Goal: Feedback & Contribution: Contribute content

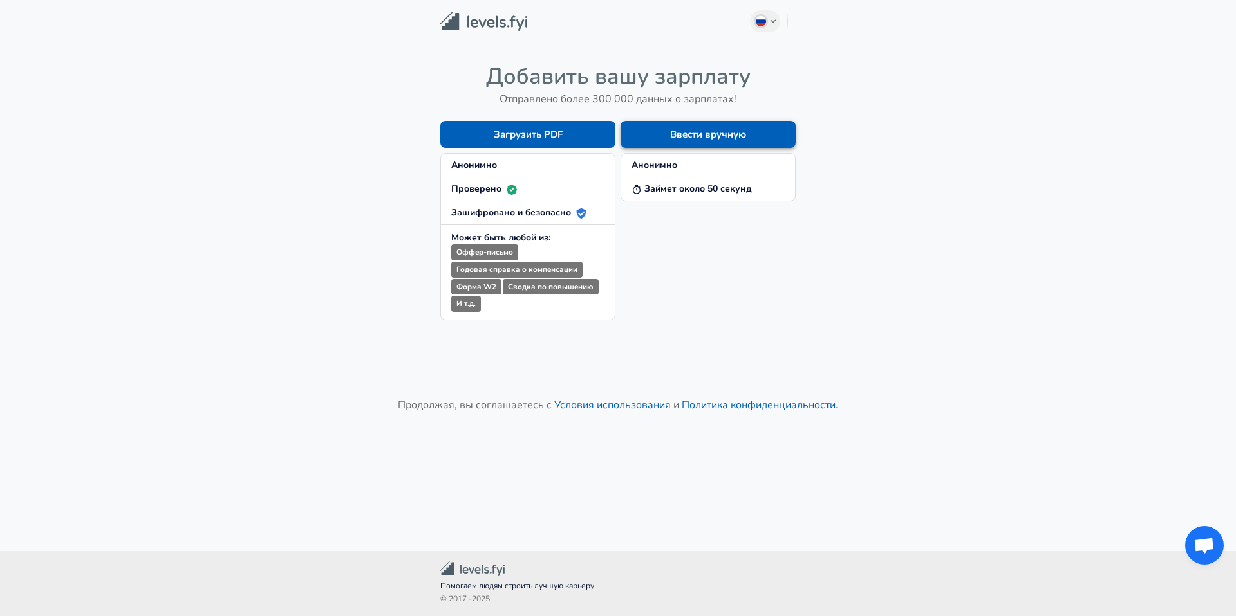
click at [699, 133] on button "Ввести вручную" at bounding box center [707, 134] width 175 height 27
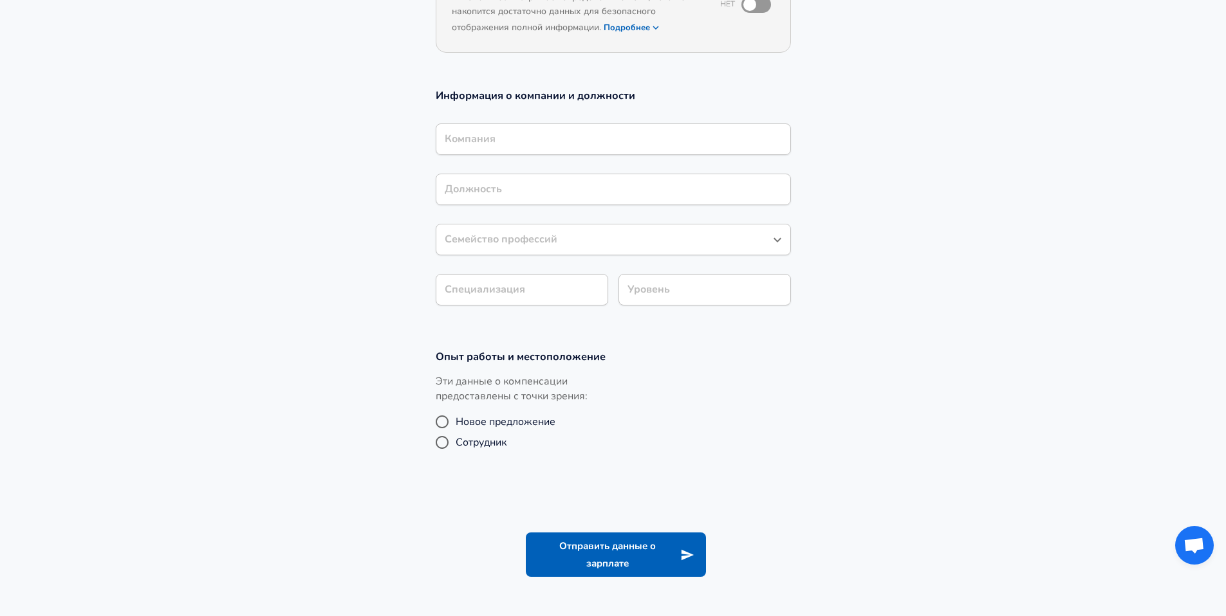
scroll to position [185, 0]
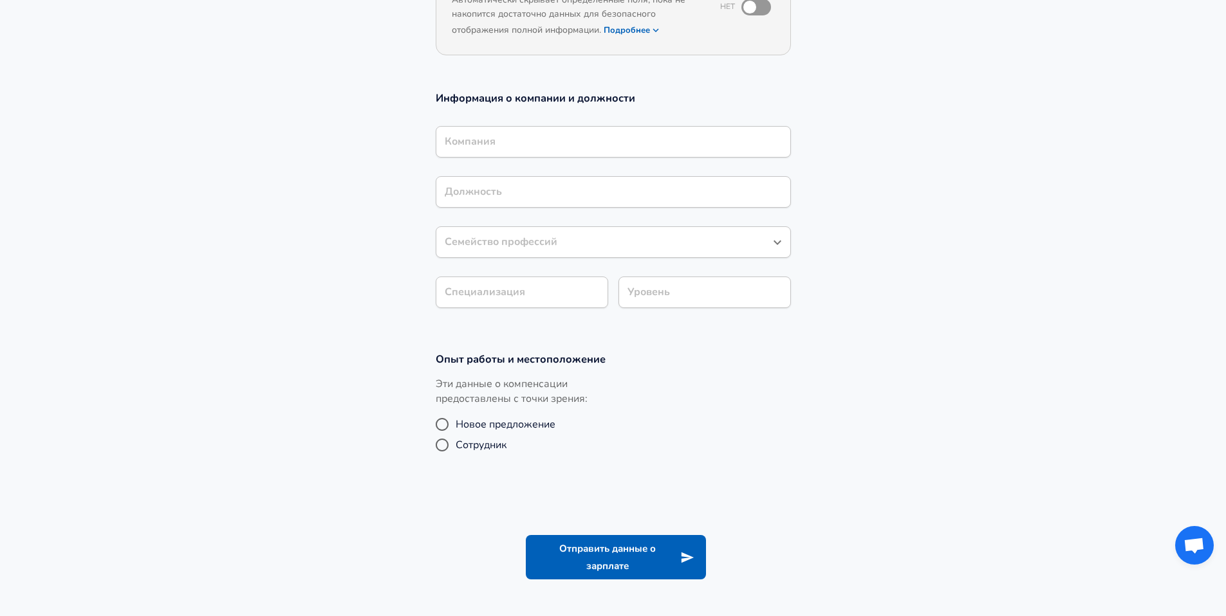
click at [528, 139] on input "Компания" at bounding box center [613, 142] width 344 height 20
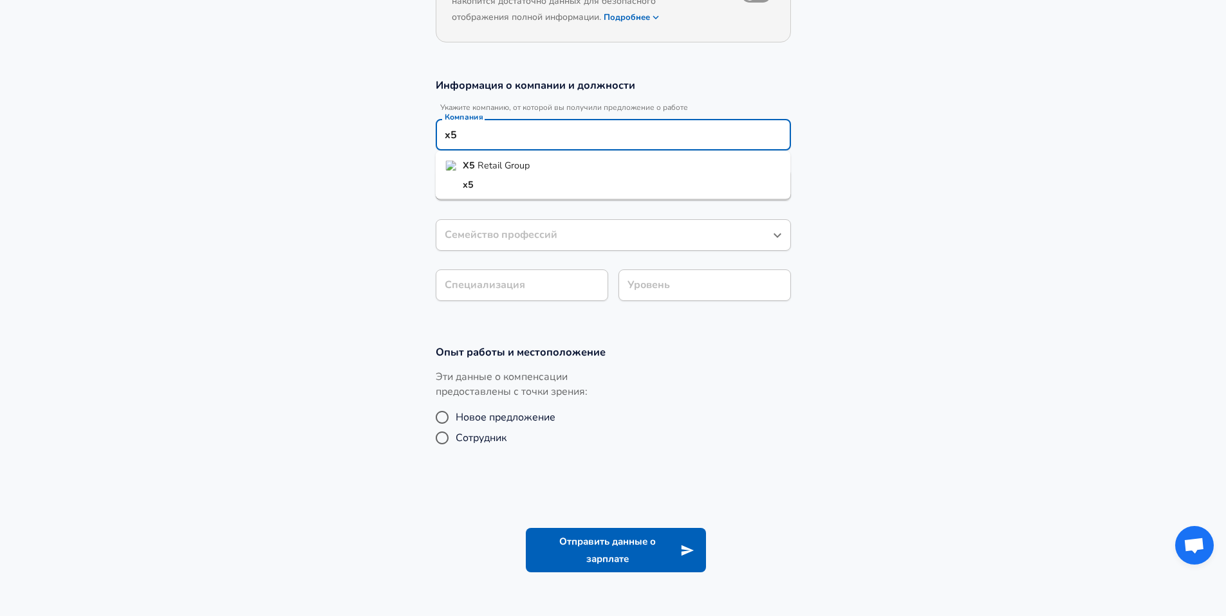
click at [534, 166] on li "X5 Retail Group" at bounding box center [613, 165] width 355 height 19
type input "X5 Retail Group"
click at [521, 187] on input "Должность" at bounding box center [613, 185] width 344 height 20
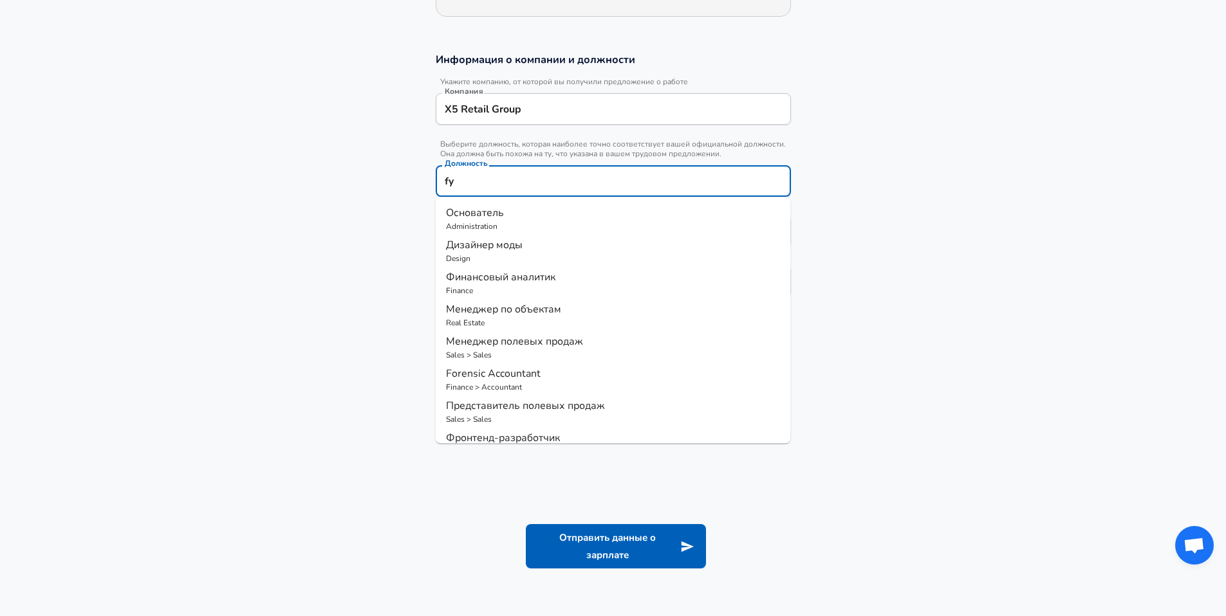
type input "f"
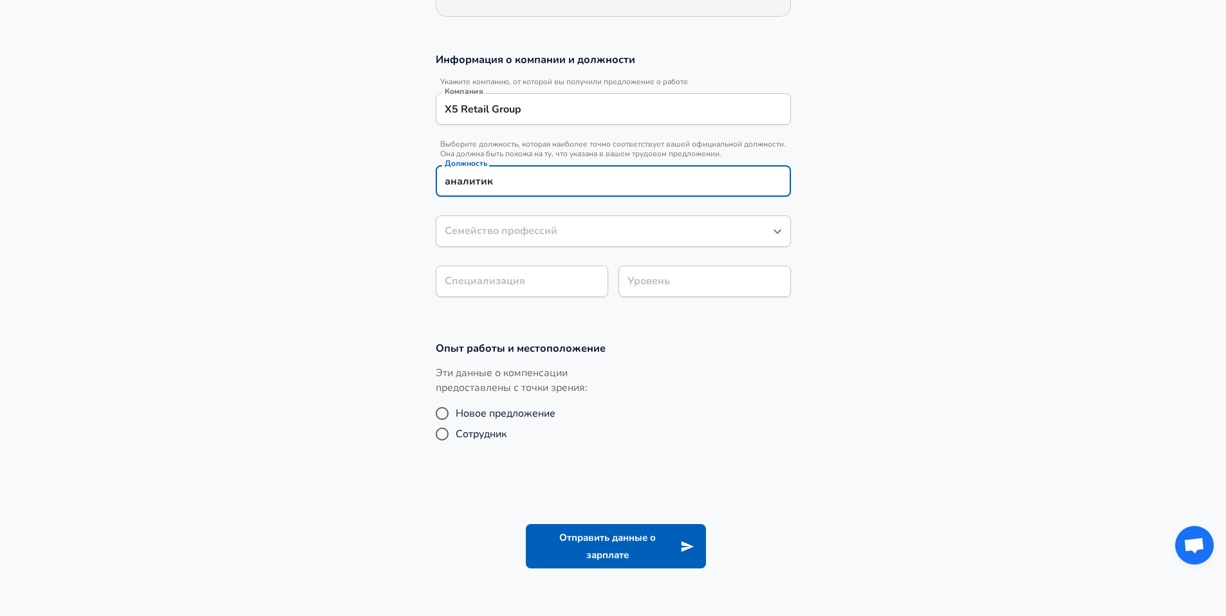
type input "аналитик"
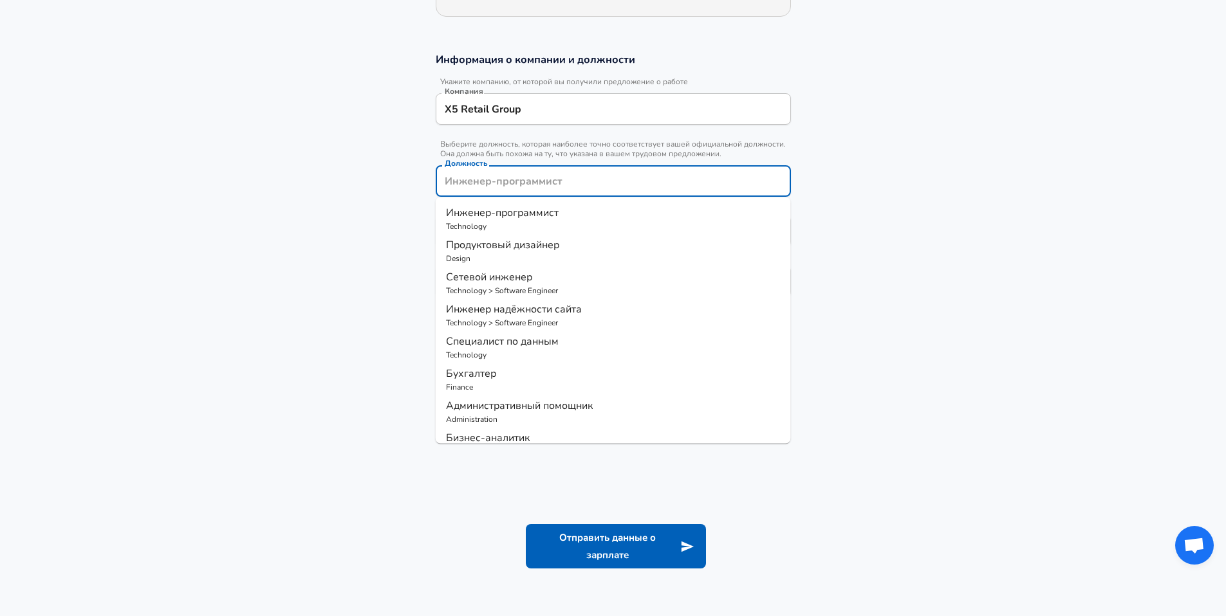
type input "[PERSON_NAME]"
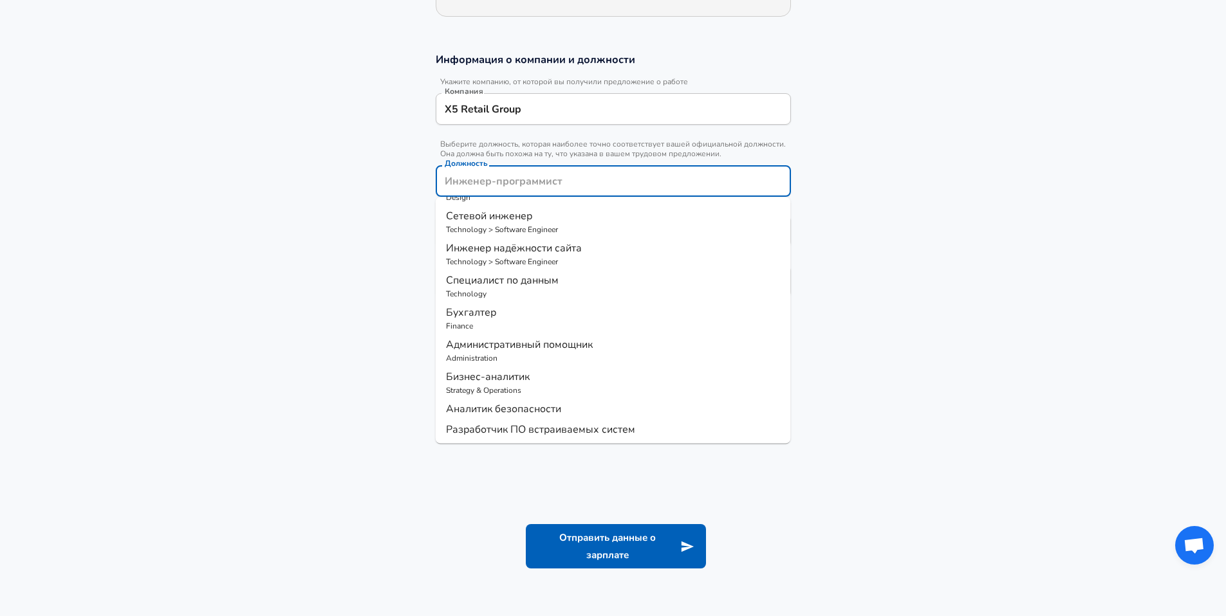
scroll to position [0, 0]
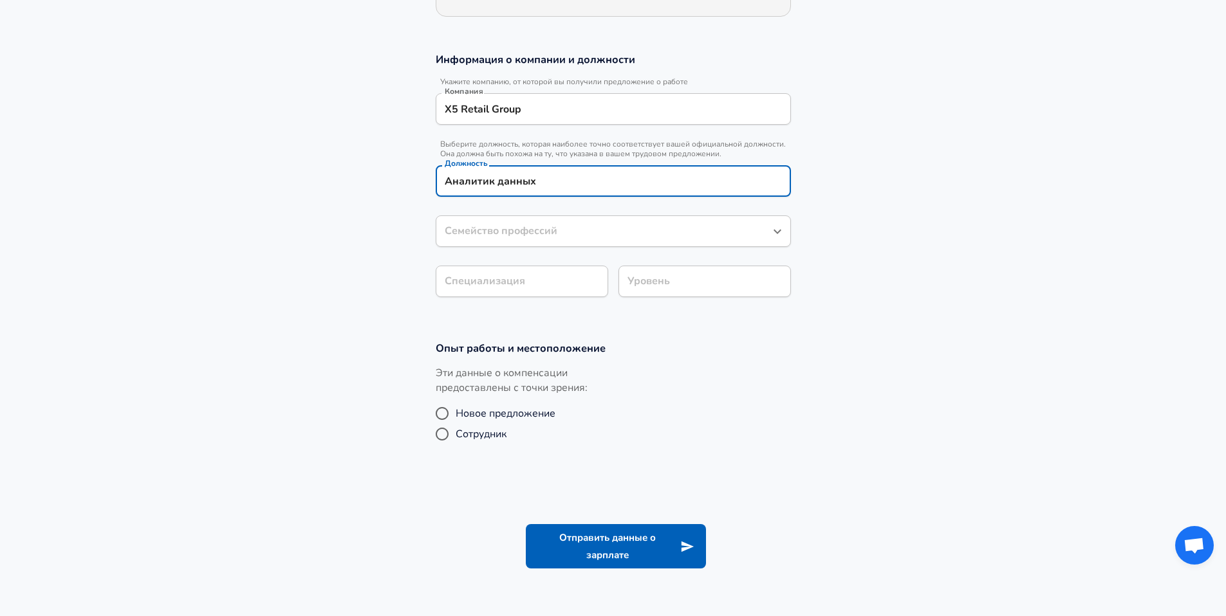
type input "Аналитик данных"
click at [538, 235] on input "Семейство профессий" at bounding box center [603, 231] width 324 height 20
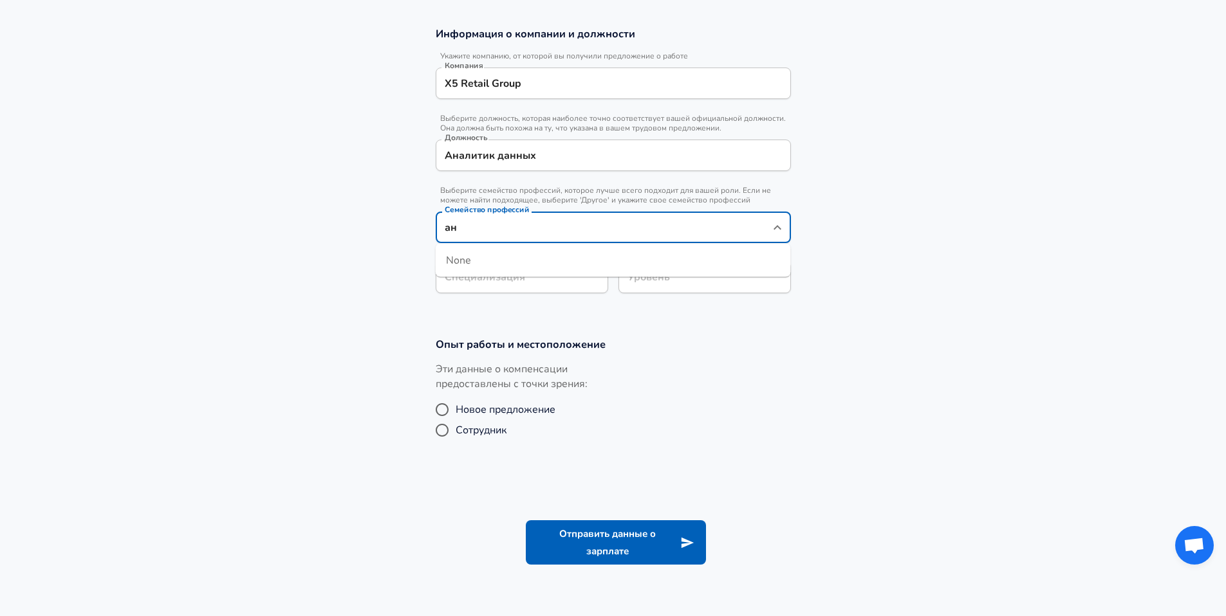
type input "[PERSON_NAME]"
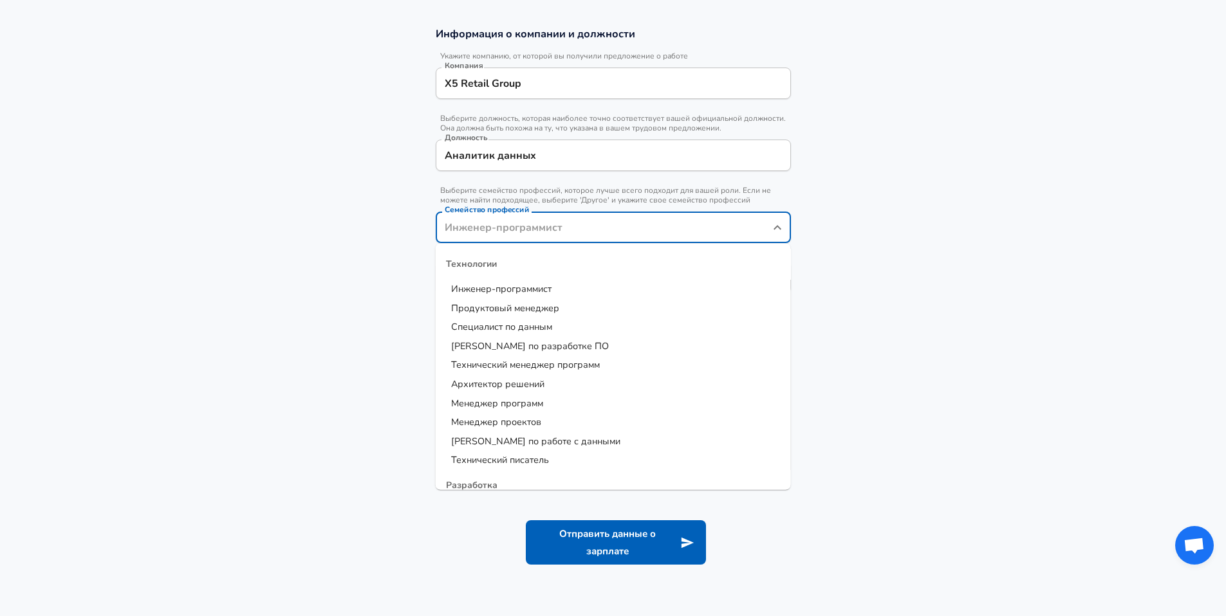
click at [852, 198] on section "Информация о компании и должности Укажите компанию, от которой вы получили пред…" at bounding box center [613, 167] width 1226 height 311
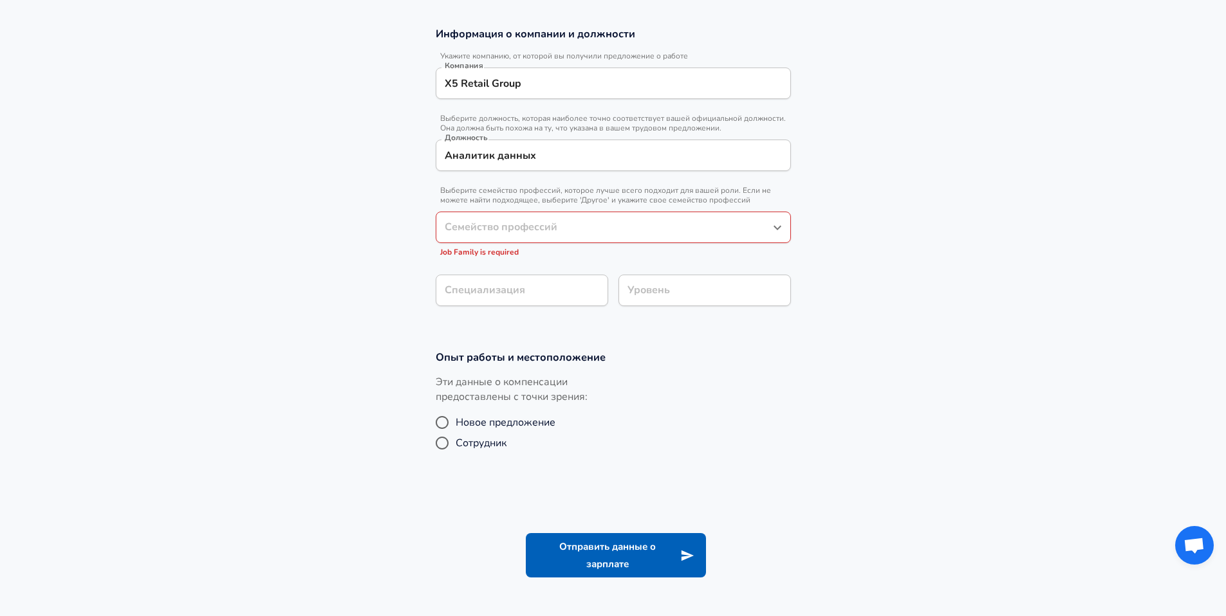
click at [584, 225] on input "Семейство профессий" at bounding box center [603, 228] width 324 height 20
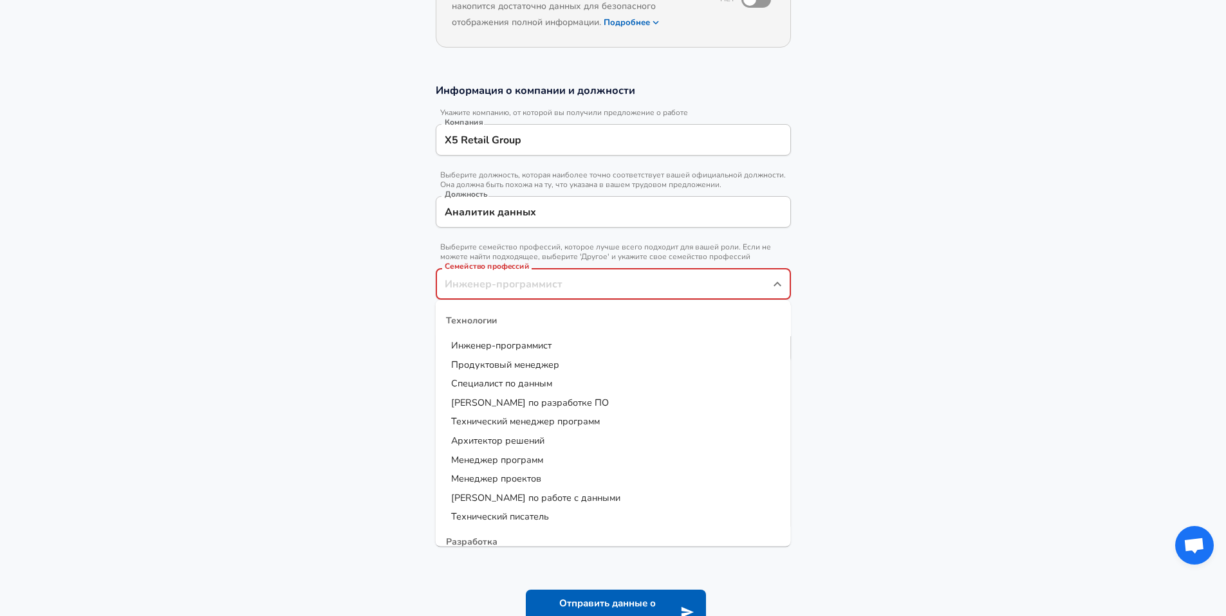
scroll to position [192, 0]
click at [519, 381] on span "Специалист по данным" at bounding box center [501, 384] width 101 height 13
type input "Специалист по данным"
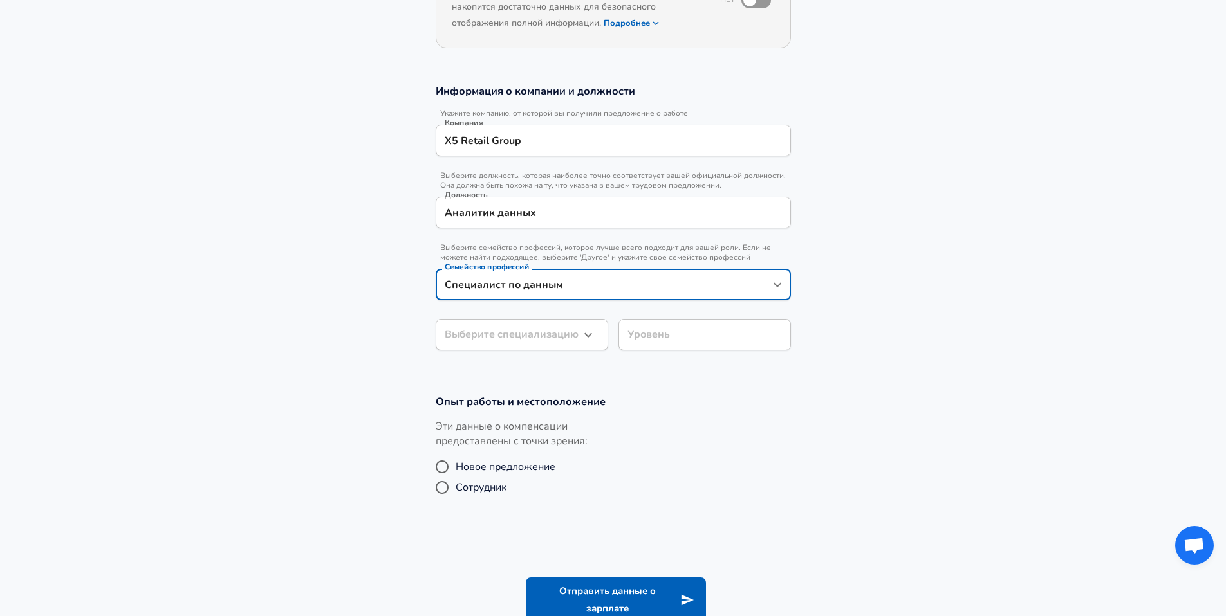
click at [547, 337] on body "Russian Change Начать заново Добавить вашу зарплату Загрузите ваше предложение …" at bounding box center [613, 116] width 1226 height 616
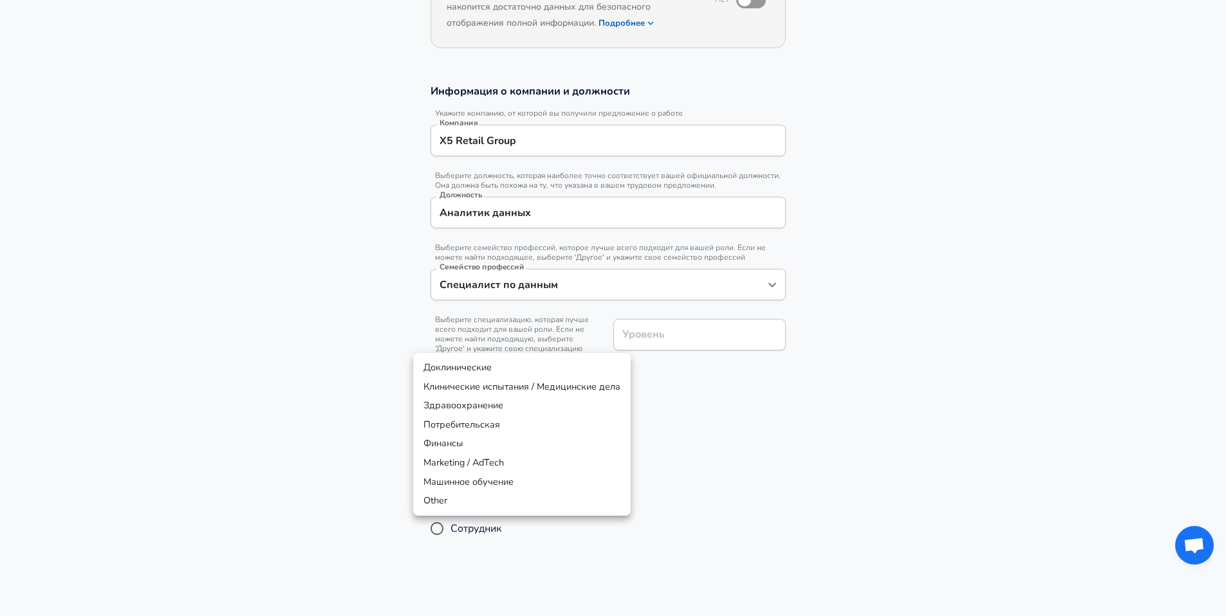
scroll to position [231, 0]
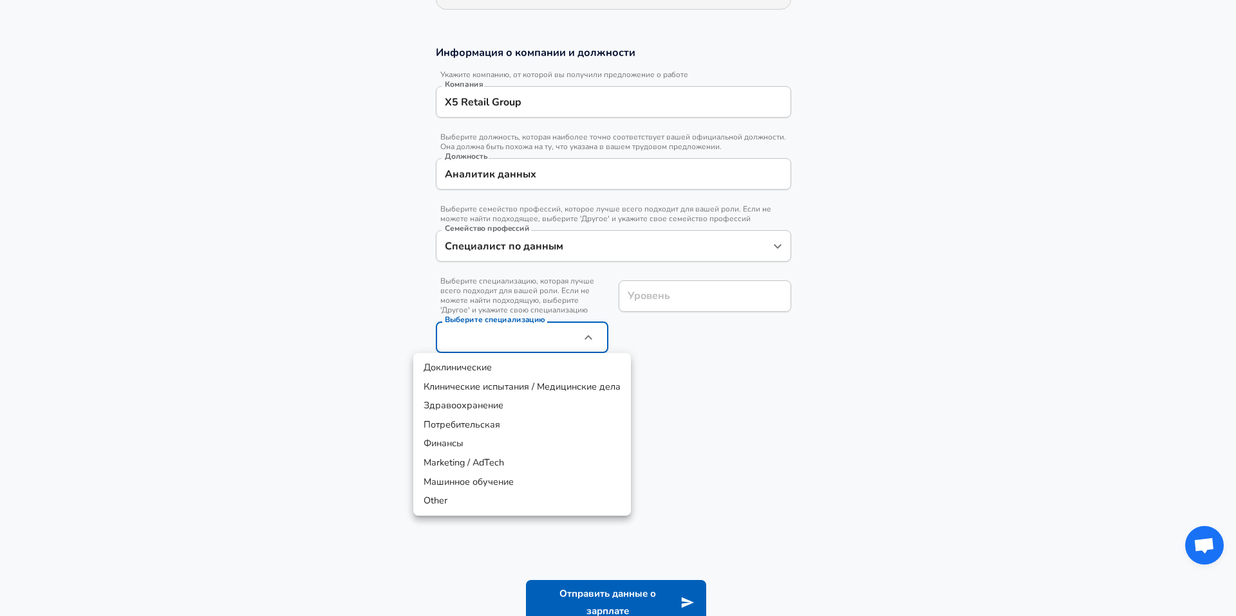
click at [472, 501] on li "Other" at bounding box center [522, 501] width 218 height 19
type input "Other"
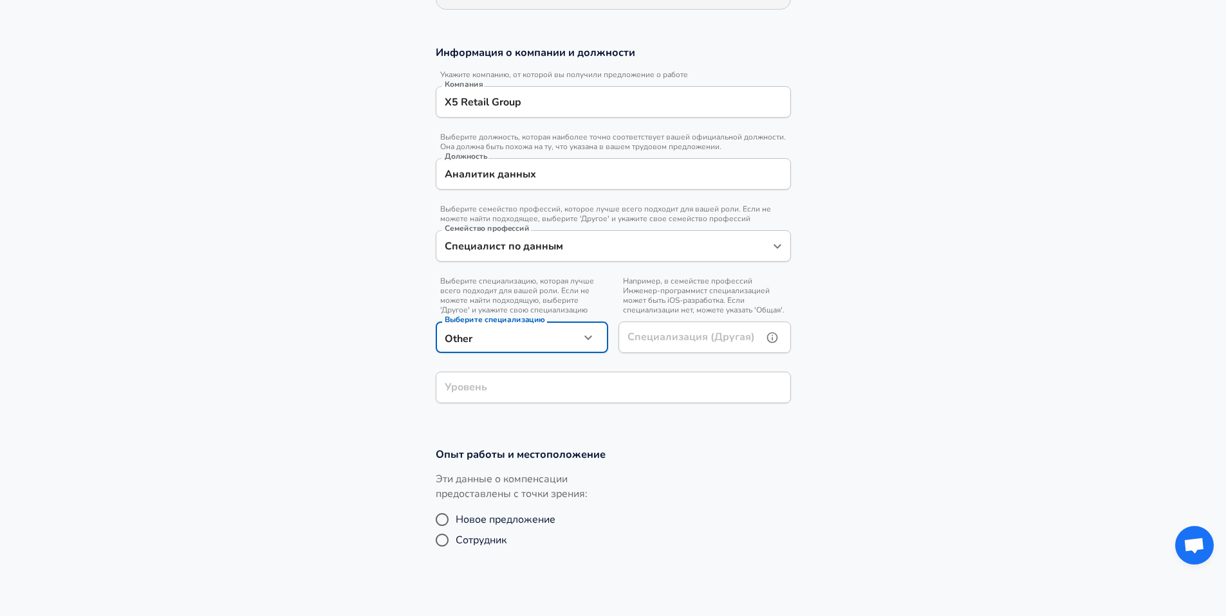
click at [667, 341] on input "Специализация (Другая)" at bounding box center [687, 338] width 139 height 32
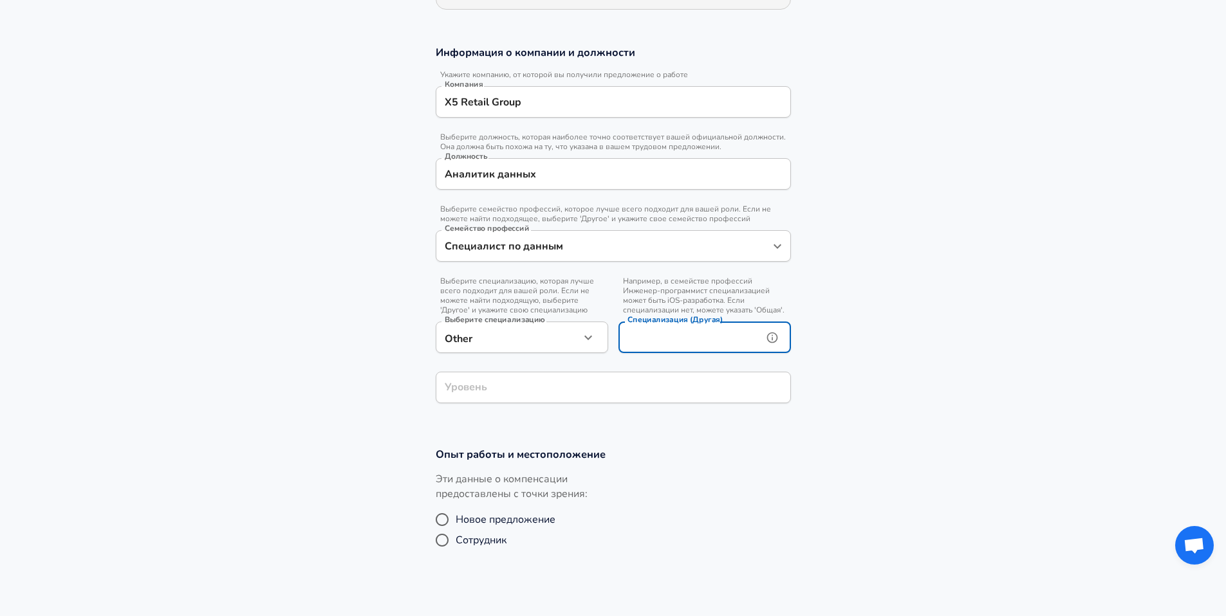
click at [771, 336] on icon "помощь" at bounding box center [772, 337] width 13 height 13
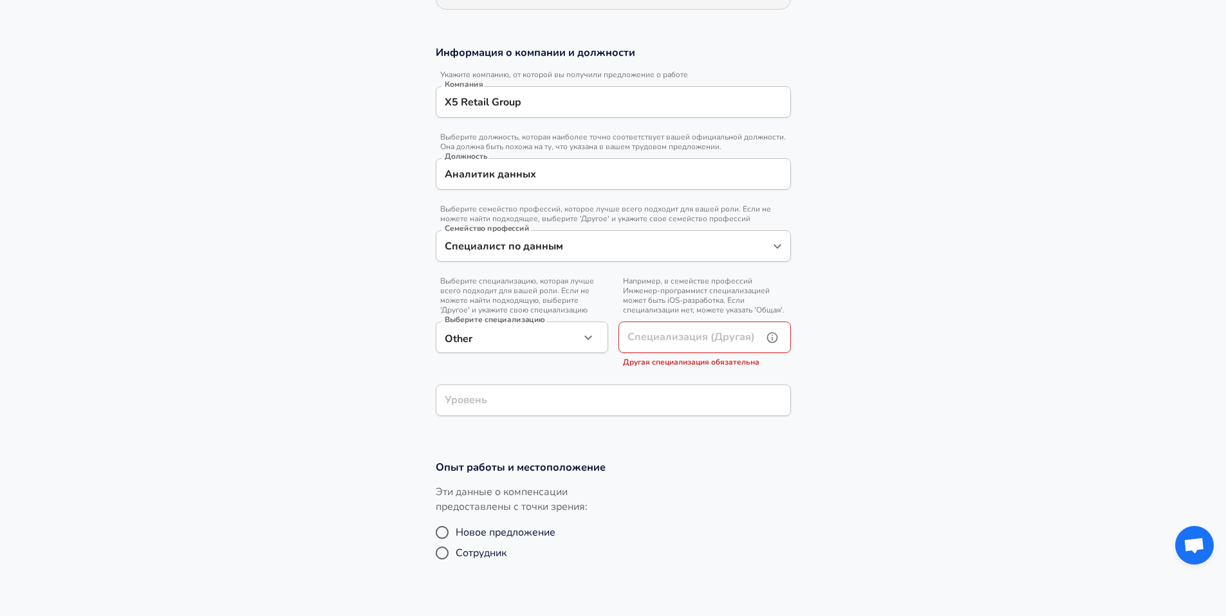
click at [715, 342] on input "Специализация (Другая)" at bounding box center [687, 338] width 139 height 32
type input "о"
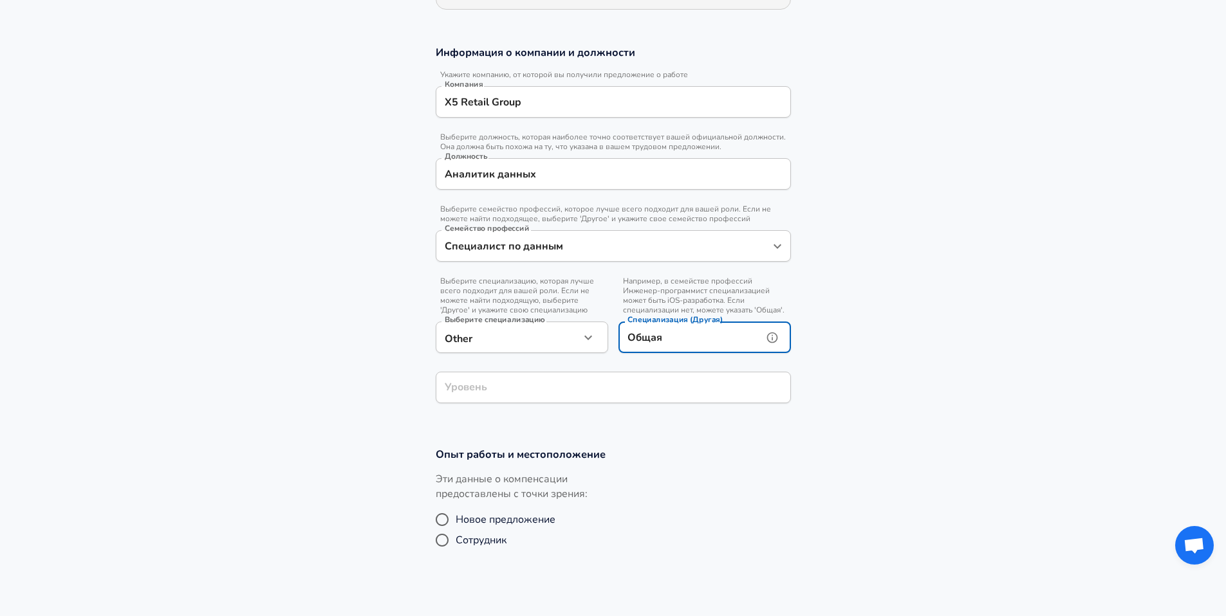
type input "Общая"
click at [615, 393] on input "Уровень" at bounding box center [613, 388] width 344 height 20
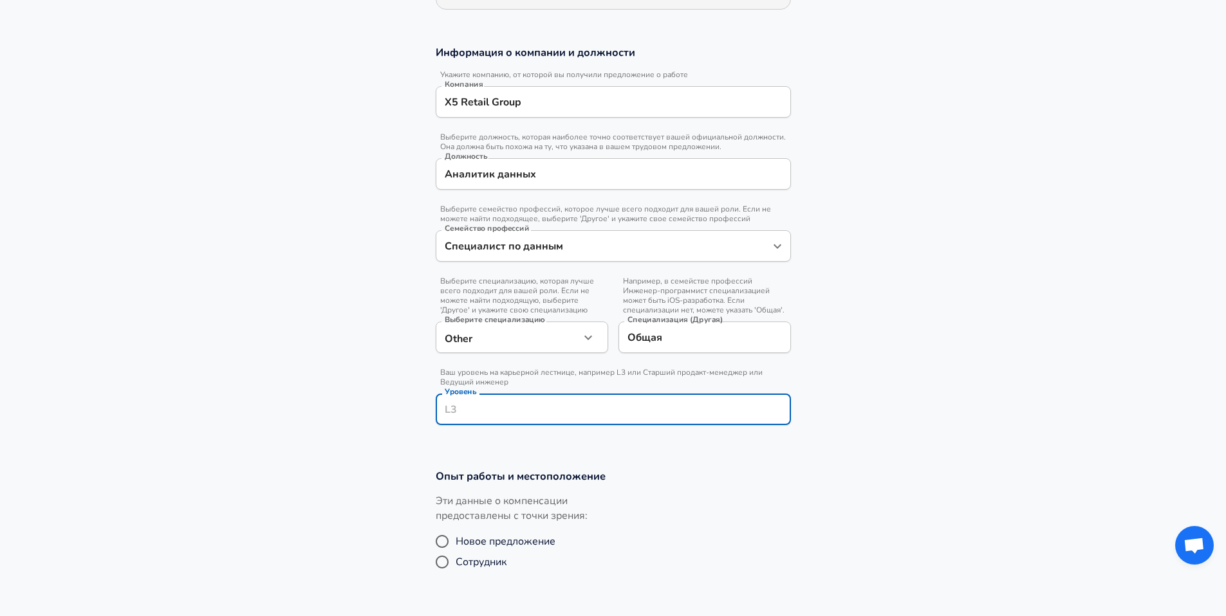
scroll to position [257, 0]
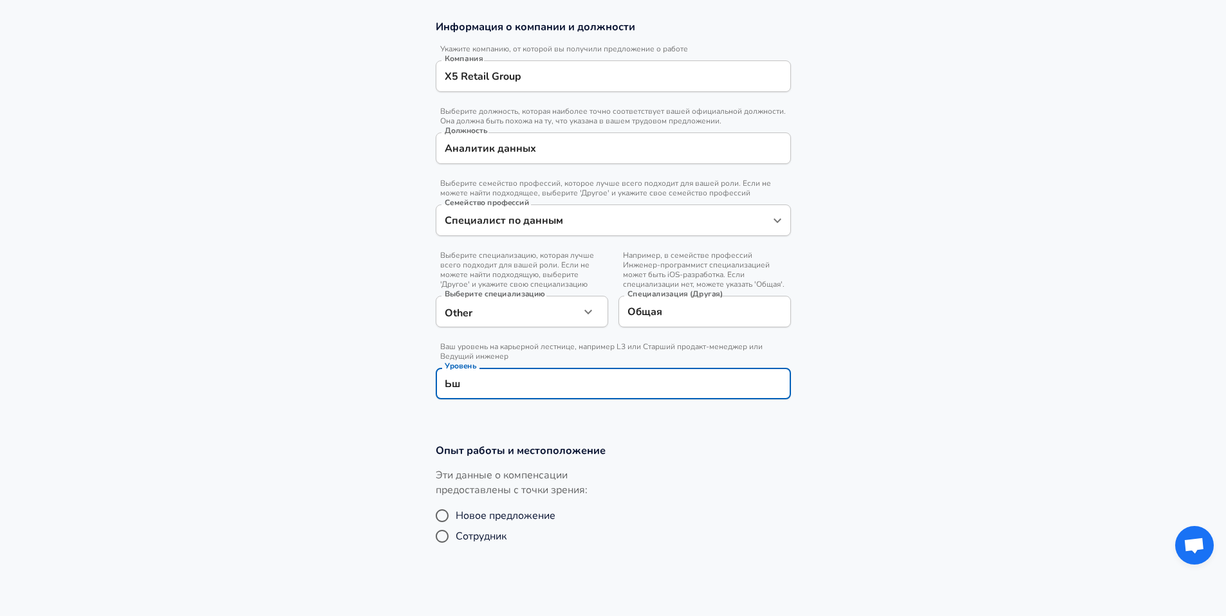
type input "Ь"
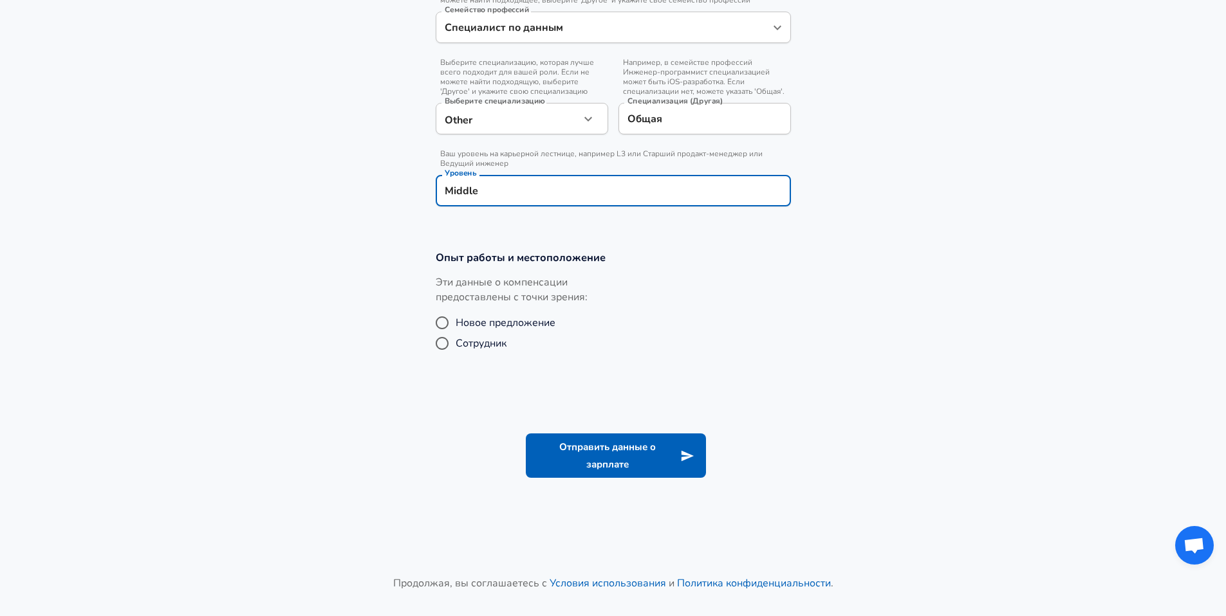
scroll to position [464, 0]
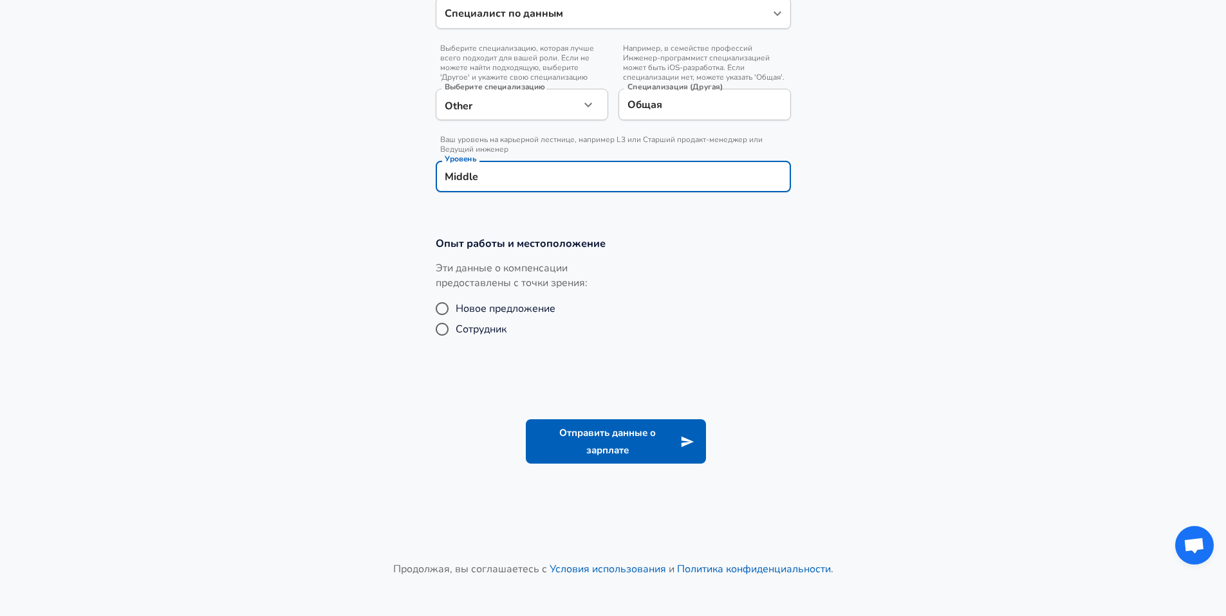
type input "Middle"
click at [477, 310] on span "Новое предложение" at bounding box center [506, 308] width 100 height 15
click at [456, 310] on input "Новое предложение" at bounding box center [442, 309] width 27 height 21
radio input "true"
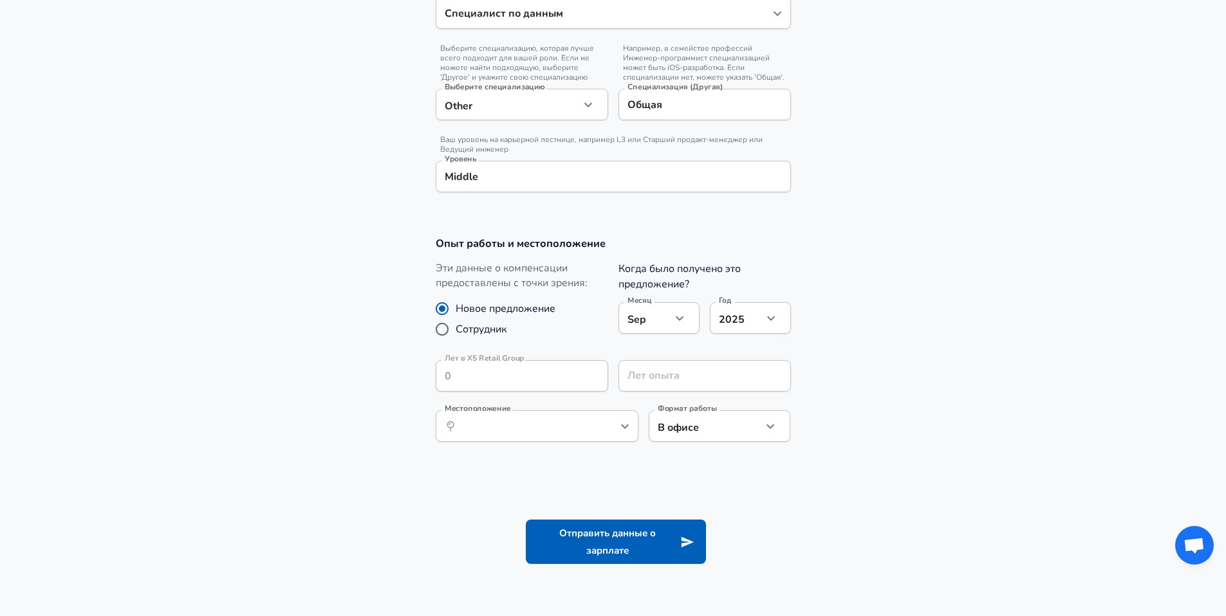
click at [473, 328] on span "Сотрудник" at bounding box center [481, 329] width 51 height 15
click at [456, 328] on input "Сотрудник" at bounding box center [442, 329] width 27 height 21
radio input "true"
radio input "false"
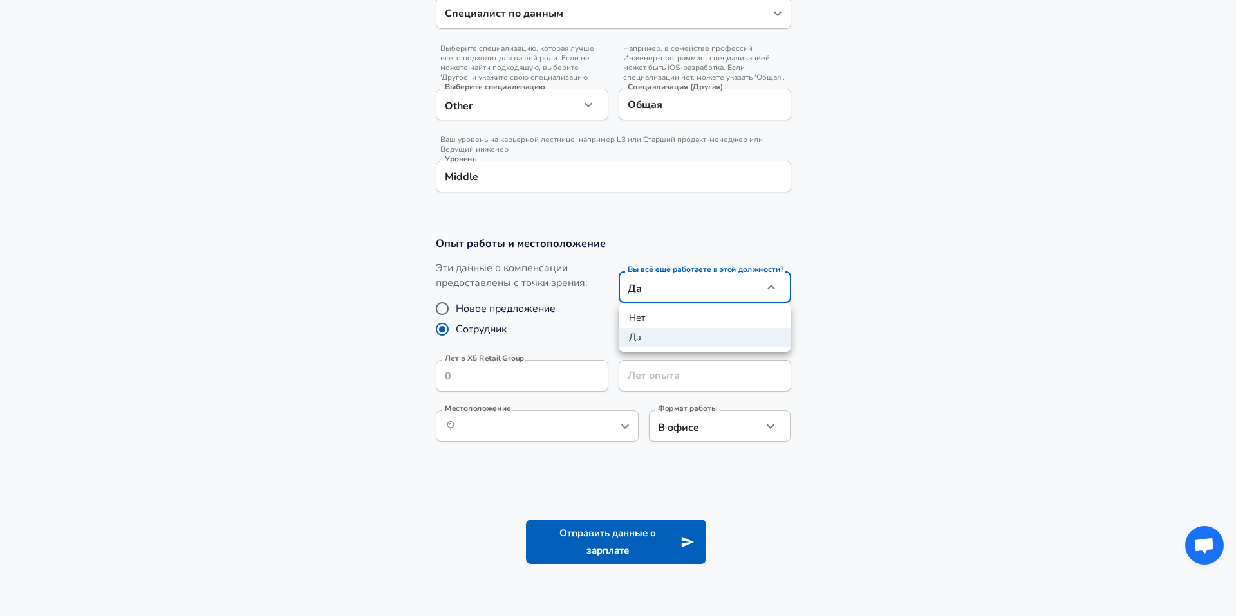
click at [888, 235] on div at bounding box center [618, 308] width 1236 height 616
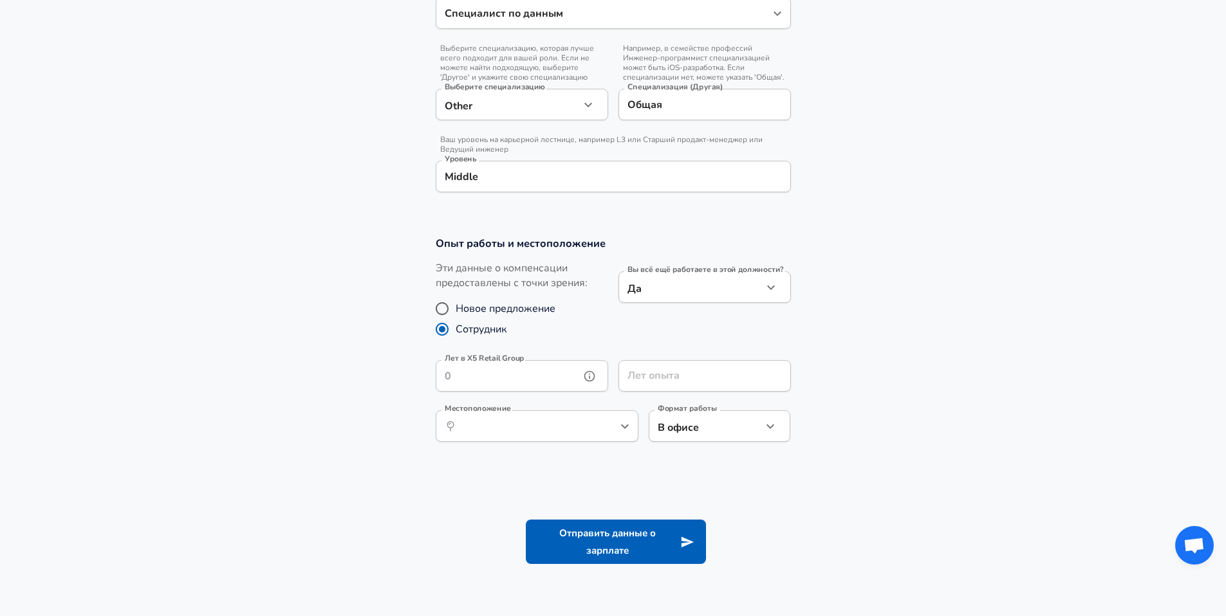
click at [539, 377] on input "Лет в X5 Retail Group" at bounding box center [508, 376] width 144 height 32
click at [752, 335] on div "Вы всё ещё работаете в этой должности? Да yes Вы всё ещё работаете в этой должн…" at bounding box center [699, 305] width 183 height 89
click at [668, 369] on input "Лет опыта" at bounding box center [690, 376] width 144 height 32
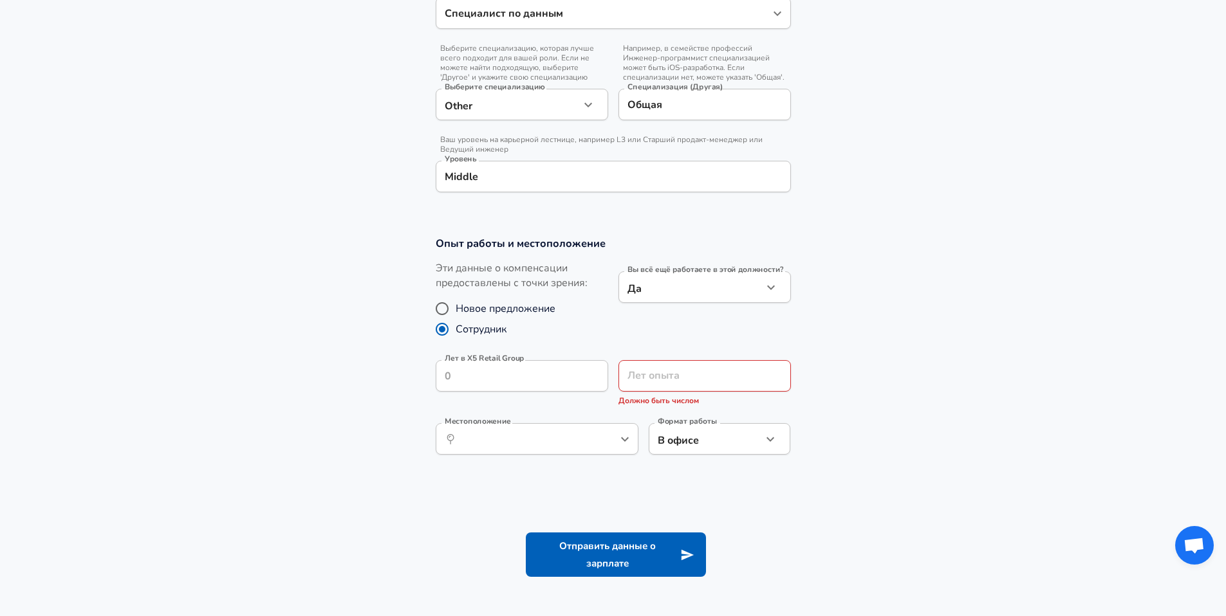
click at [689, 333] on div "Вы всё ещё работаете в этой должности? Да yes Вы всё ещё работаете в этой должн…" at bounding box center [699, 305] width 183 height 89
click at [557, 376] on input "Лет в X5 Retail Group" at bounding box center [508, 376] width 144 height 32
click at [591, 376] on icon "help" at bounding box center [589, 376] width 13 height 13
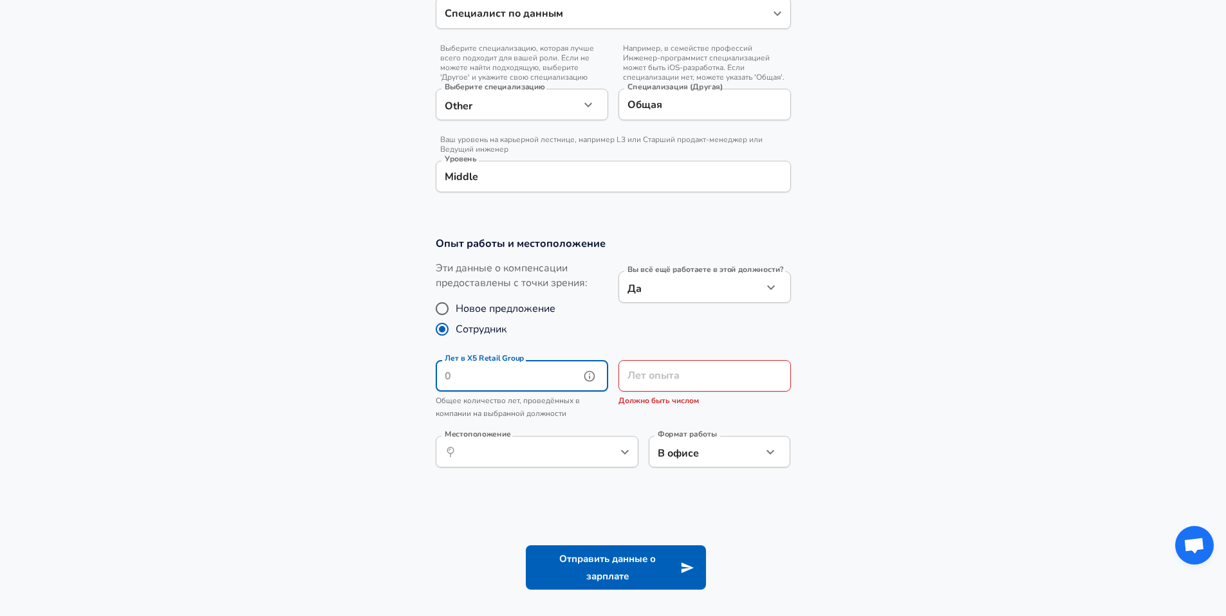
click at [551, 382] on input "Лет в X5 Retail Group" at bounding box center [508, 376] width 144 height 32
type input "0"
click at [663, 383] on input "Лет опыта" at bounding box center [690, 376] width 144 height 32
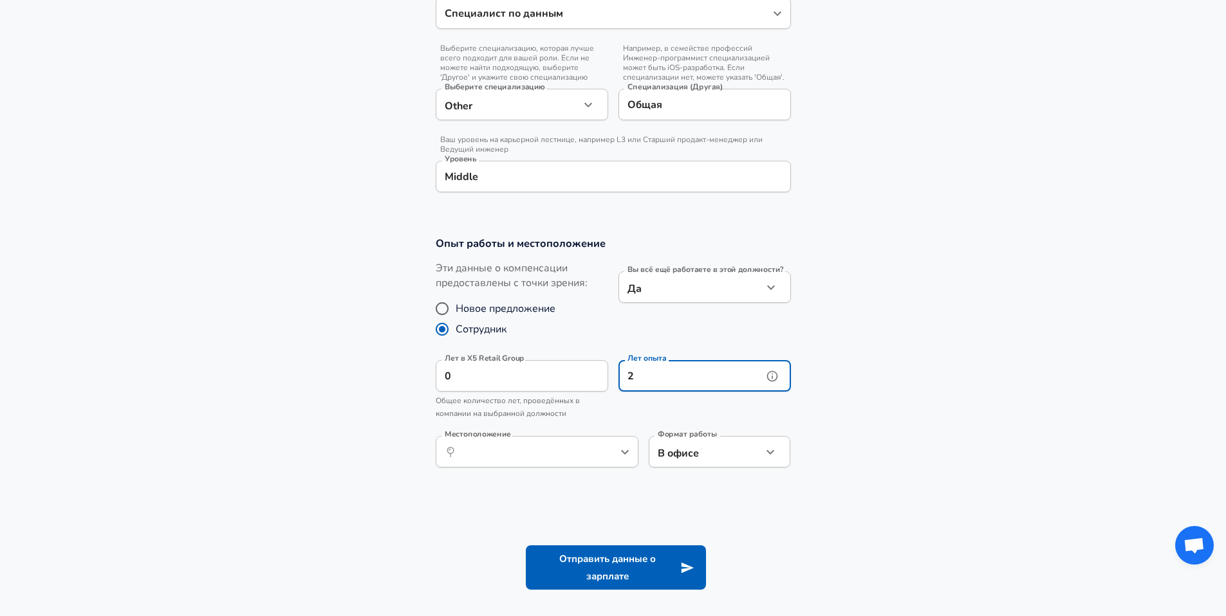
type input "2"
click at [553, 458] on input "Местоположение" at bounding box center [523, 452] width 132 height 20
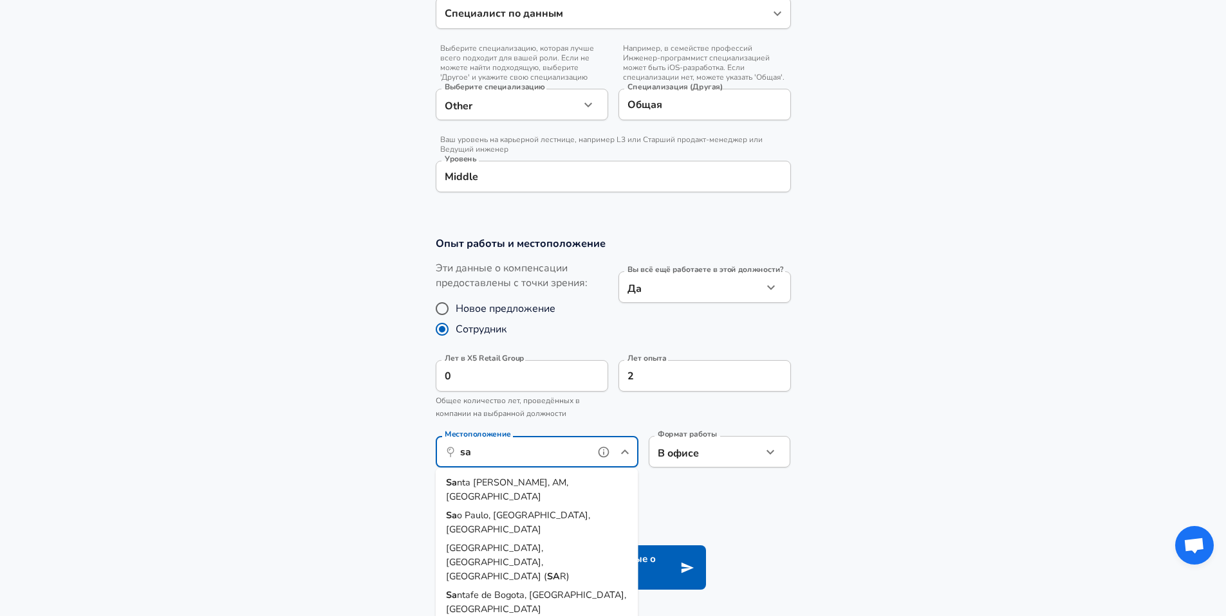
type input "s"
type input "m"
type input "d"
click at [541, 485] on span "[GEOGRAPHIC_DATA], [GEOGRAPHIC_DATA], [GEOGRAPHIC_DATA]" at bounding box center [507, 496] width 122 height 41
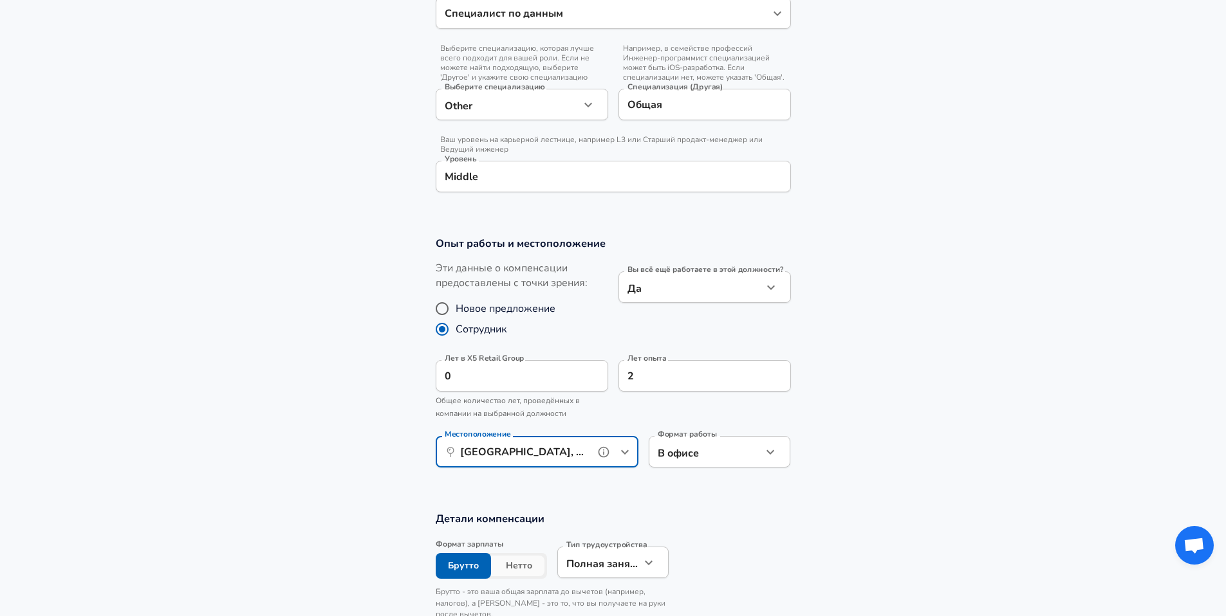
type input "[GEOGRAPHIC_DATA], [GEOGRAPHIC_DATA], [GEOGRAPHIC_DATA]"
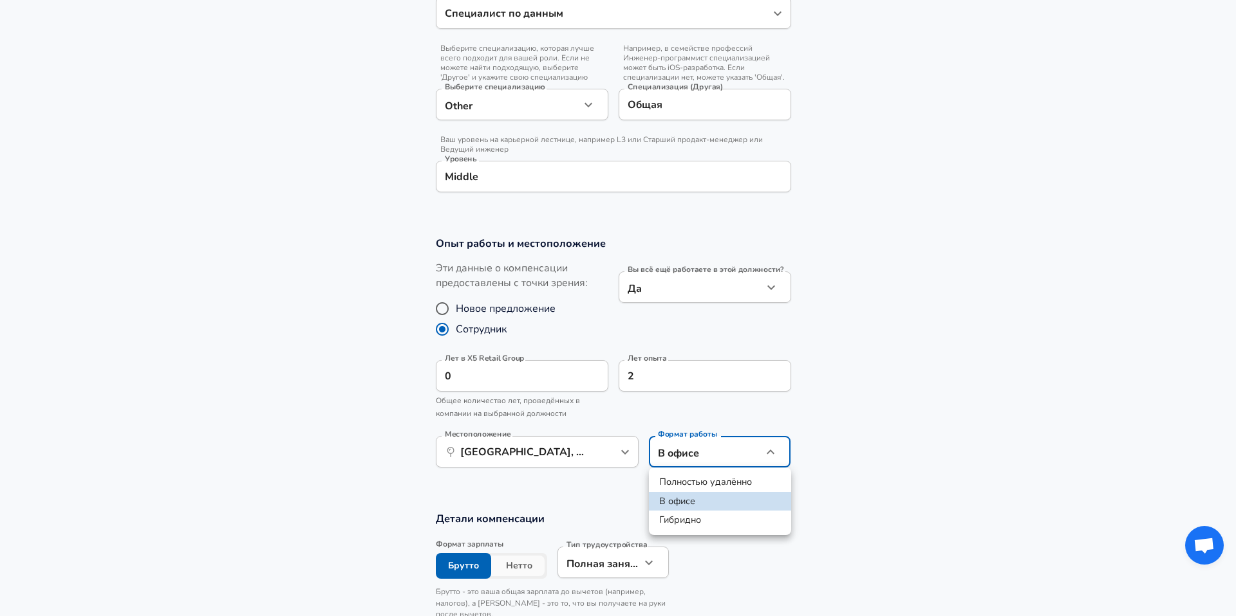
click at [704, 482] on li "Полностью удалённо" at bounding box center [720, 482] width 142 height 19
type input "remote"
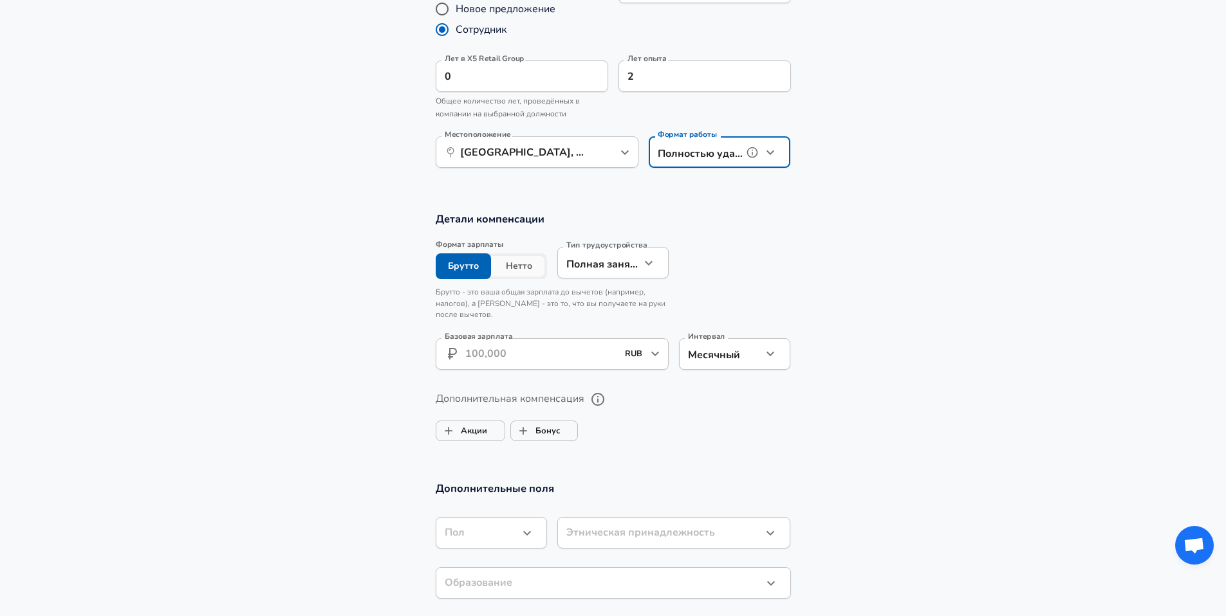
scroll to position [769, 0]
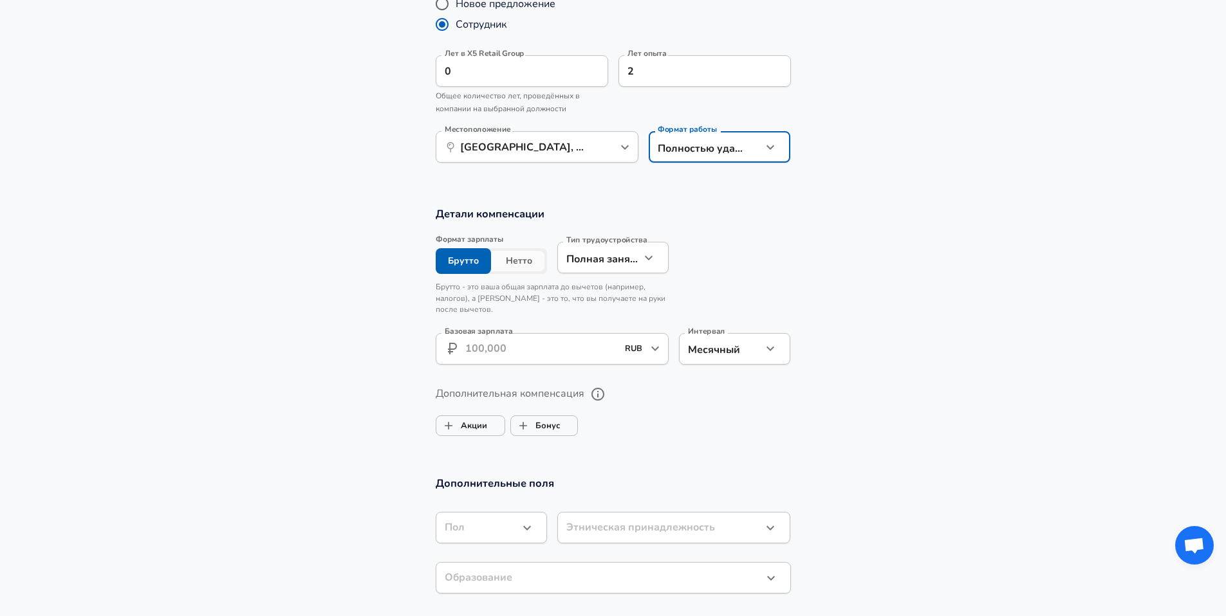
click at [519, 262] on button "Нетто" at bounding box center [519, 261] width 56 height 26
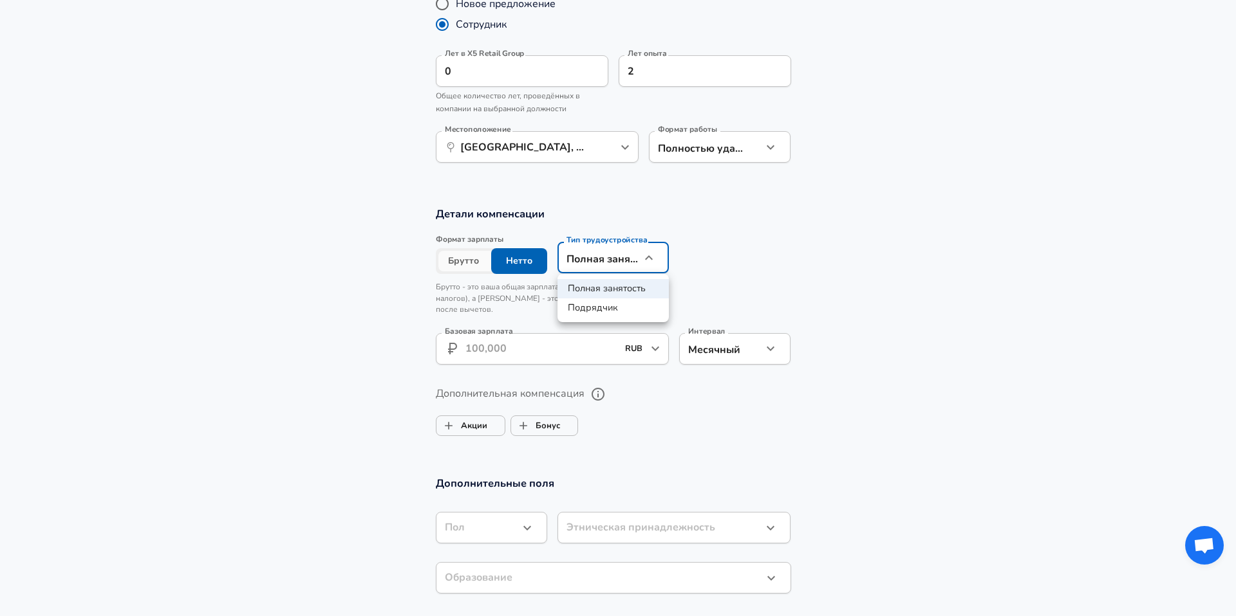
click at [763, 255] on div at bounding box center [618, 308] width 1236 height 616
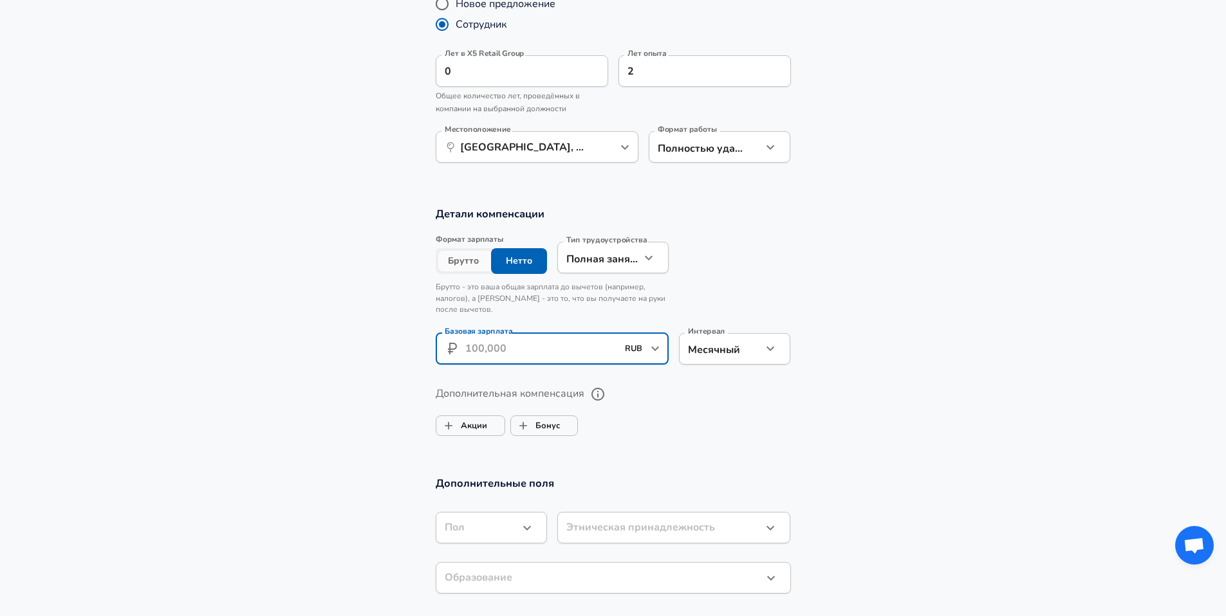
click at [599, 349] on input "Базовая зарплата" at bounding box center [541, 349] width 153 height 32
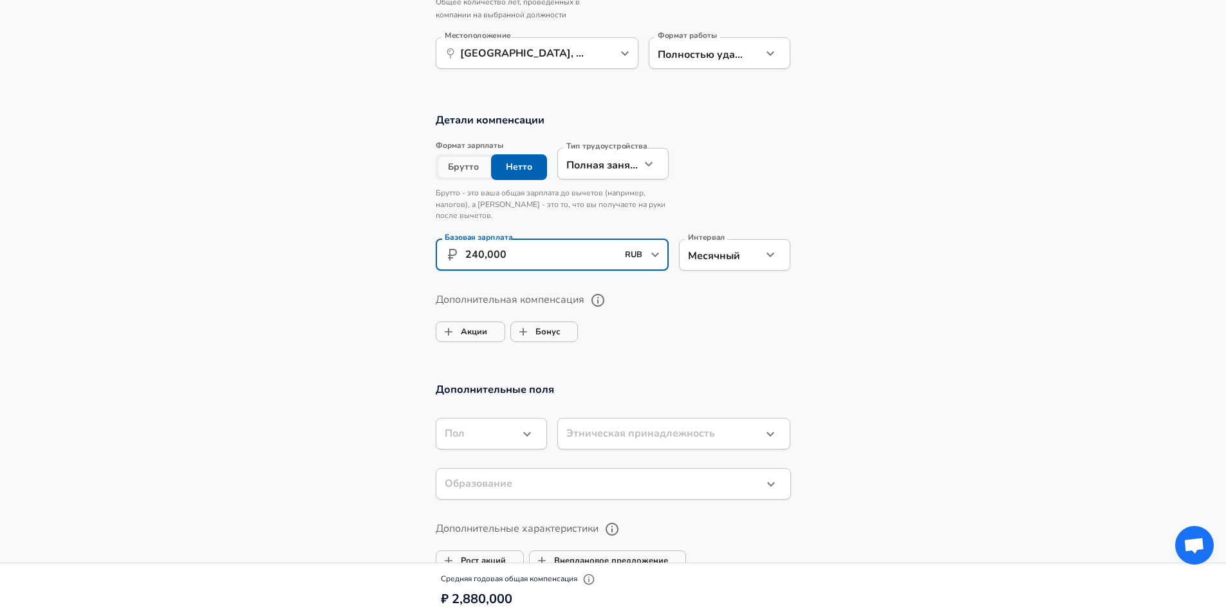
scroll to position [865, 0]
type input "240,000"
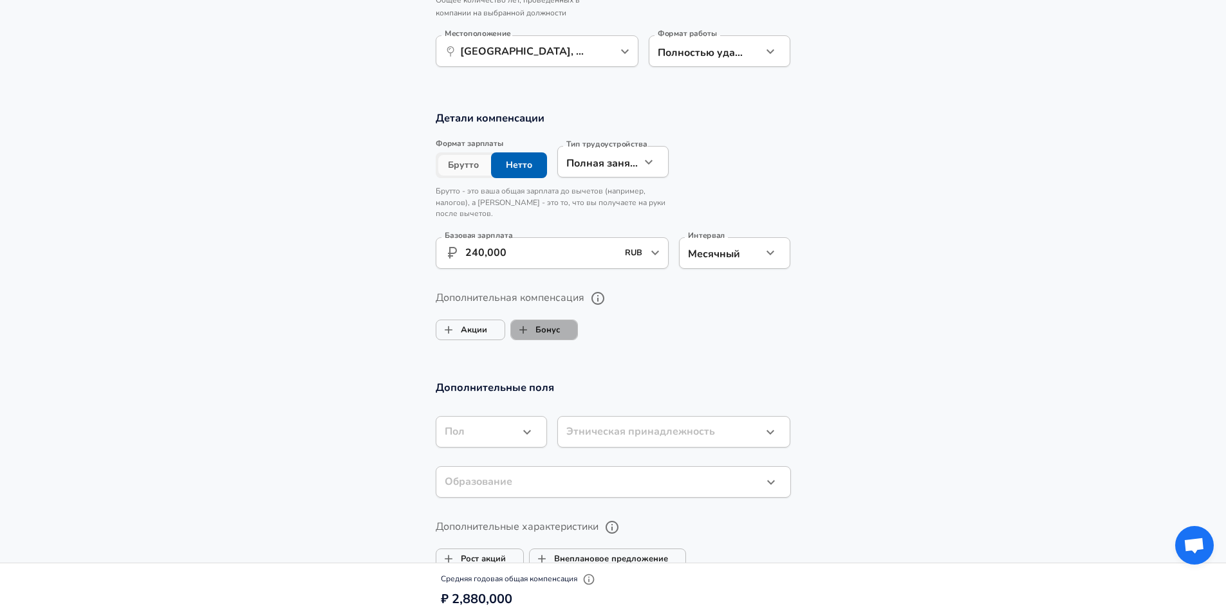
click at [543, 331] on label "Бонус" at bounding box center [535, 330] width 49 height 24
checkbox input "true"
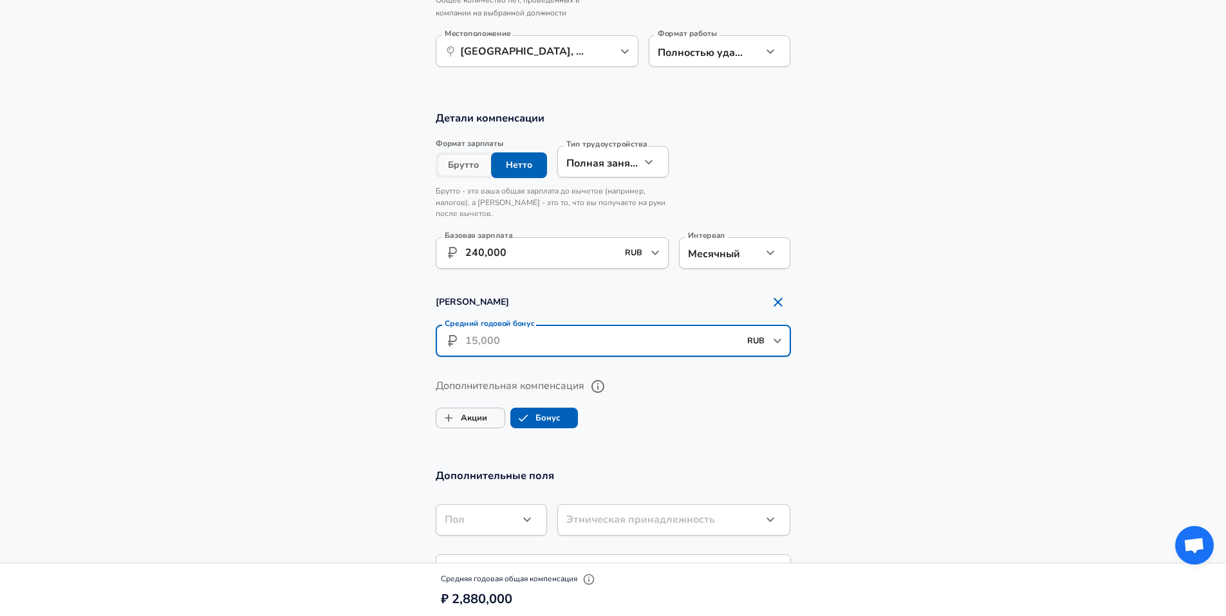
click at [551, 341] on input "Средний годовой бонус" at bounding box center [602, 342] width 274 height 32
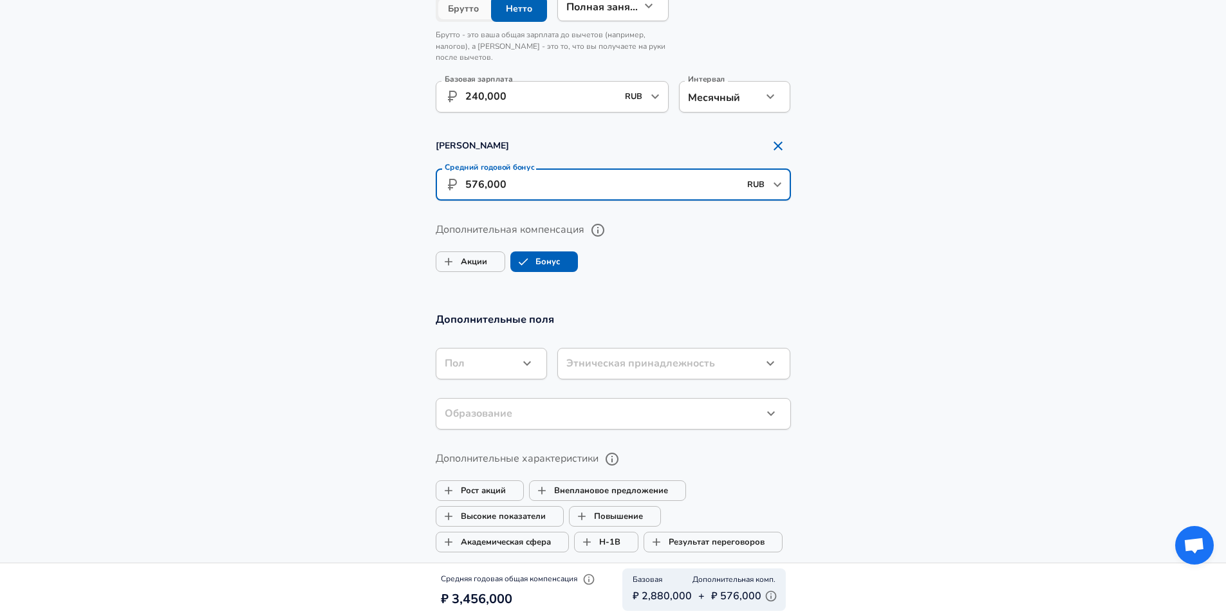
scroll to position [1023, 0]
type input "576,000"
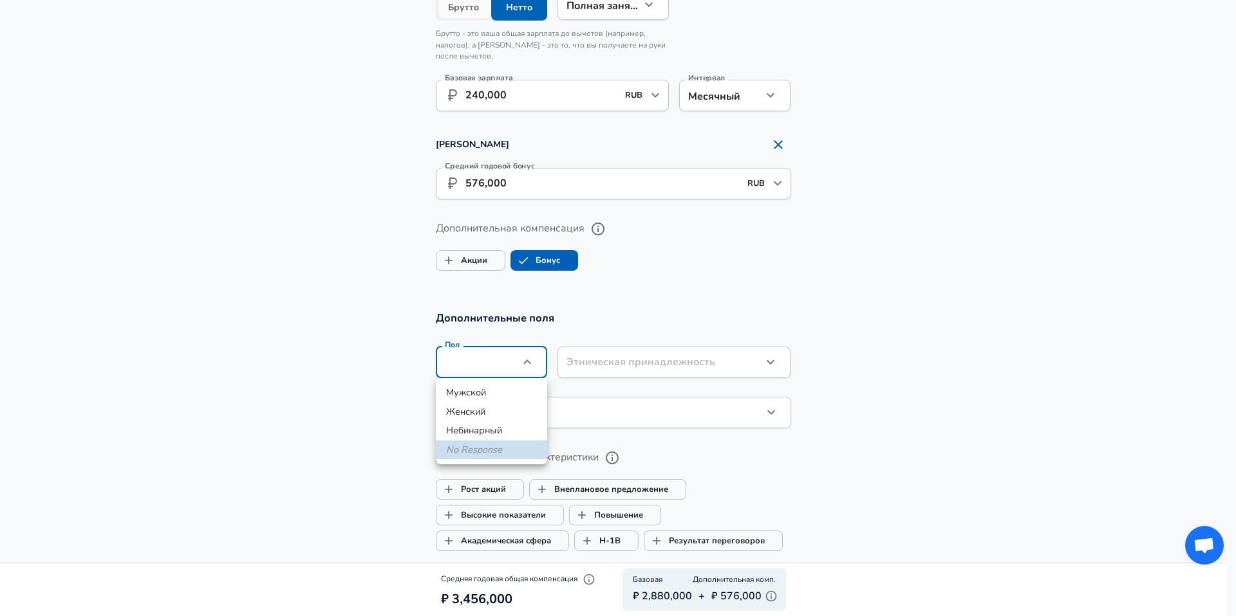
click at [642, 311] on div at bounding box center [618, 308] width 1236 height 616
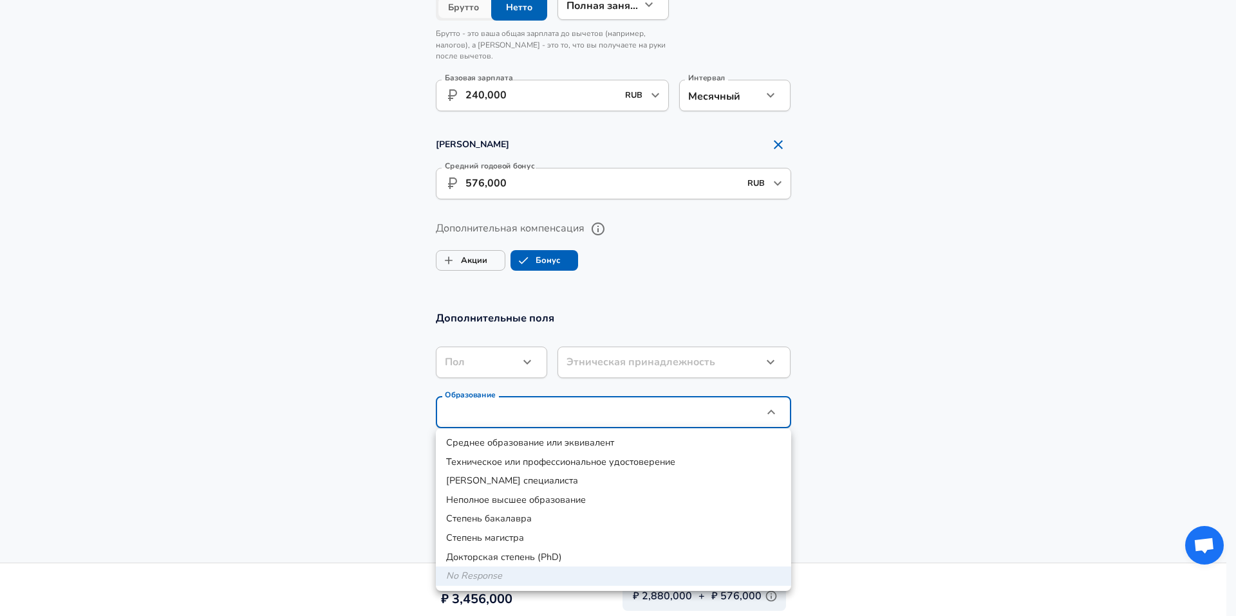
click at [882, 385] on div at bounding box center [618, 308] width 1236 height 616
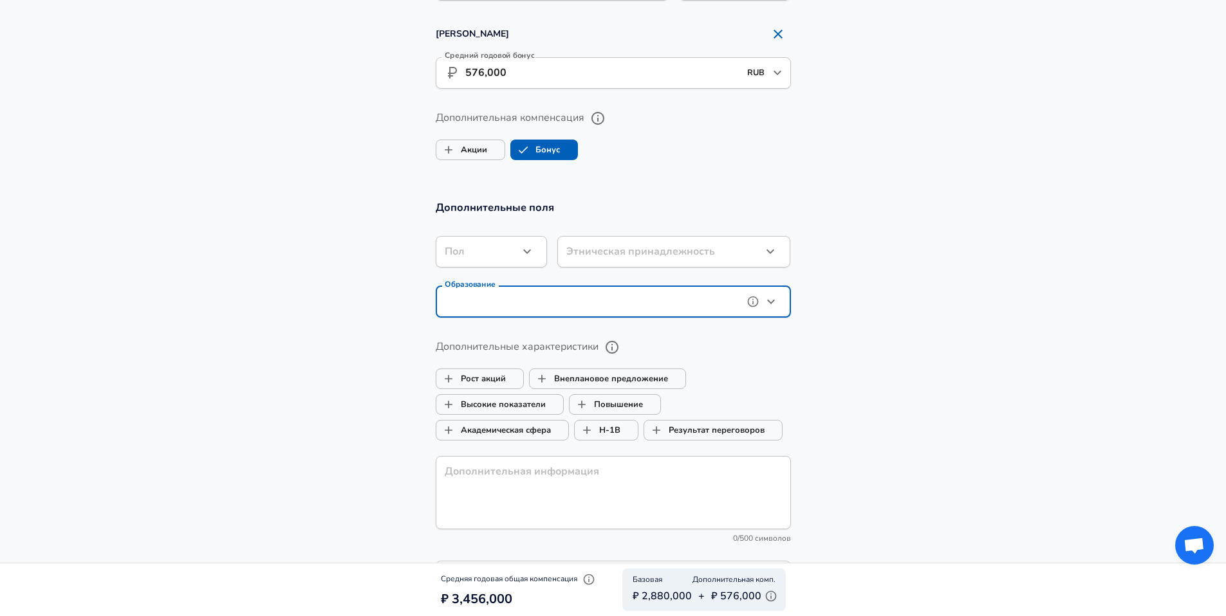
scroll to position [1129, 0]
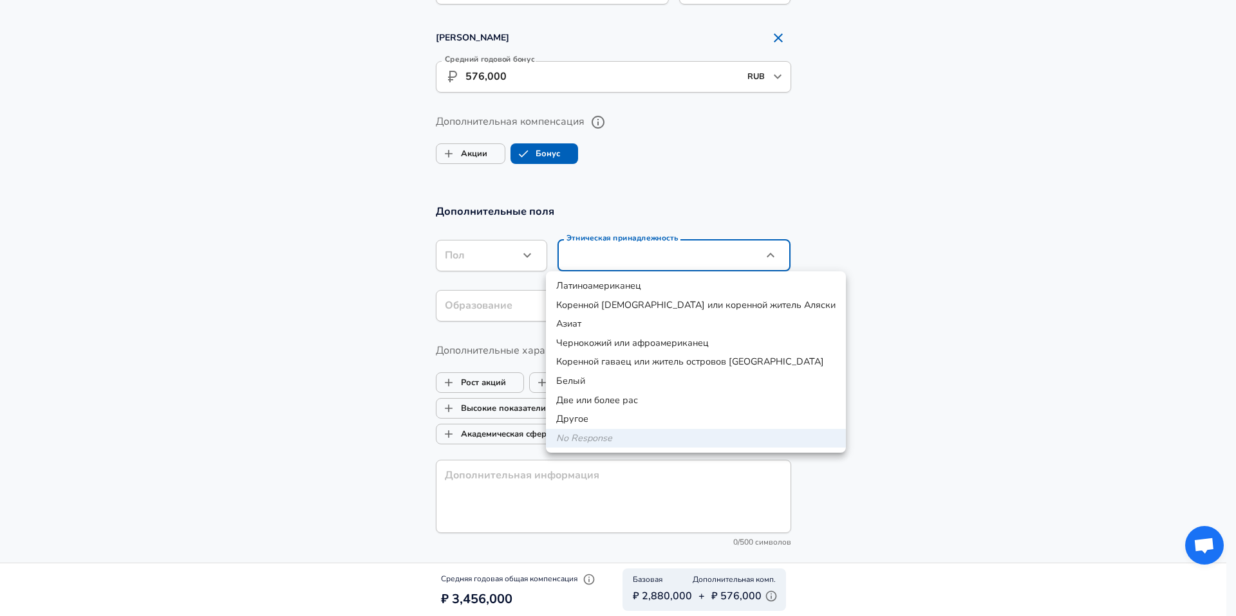
click at [925, 320] on div at bounding box center [618, 308] width 1236 height 616
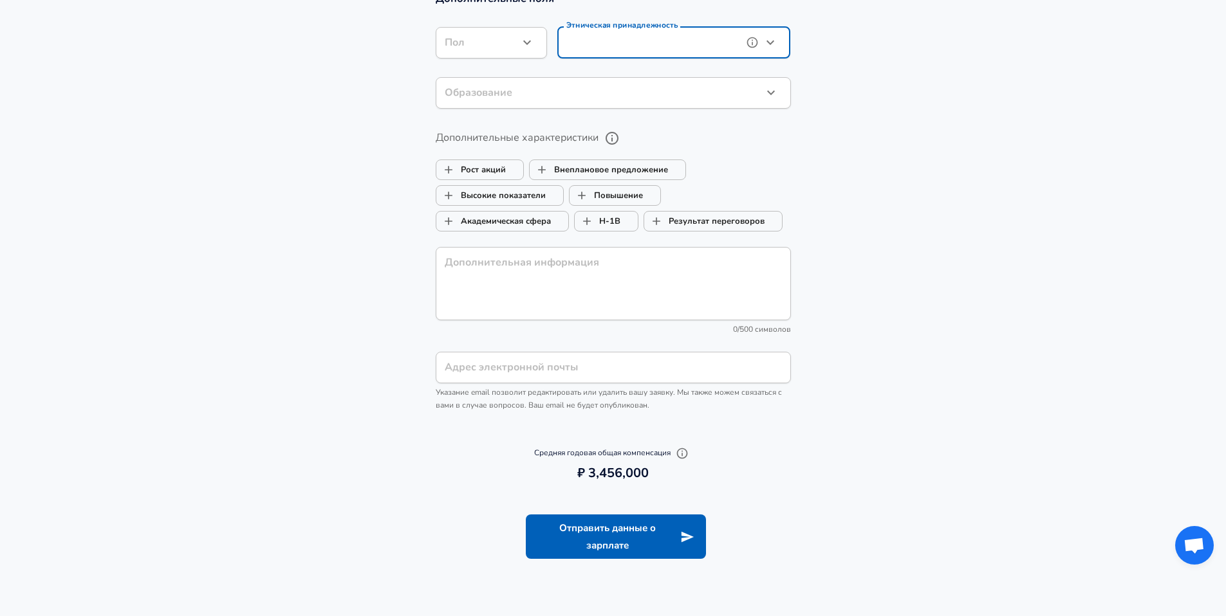
scroll to position [1349, 0]
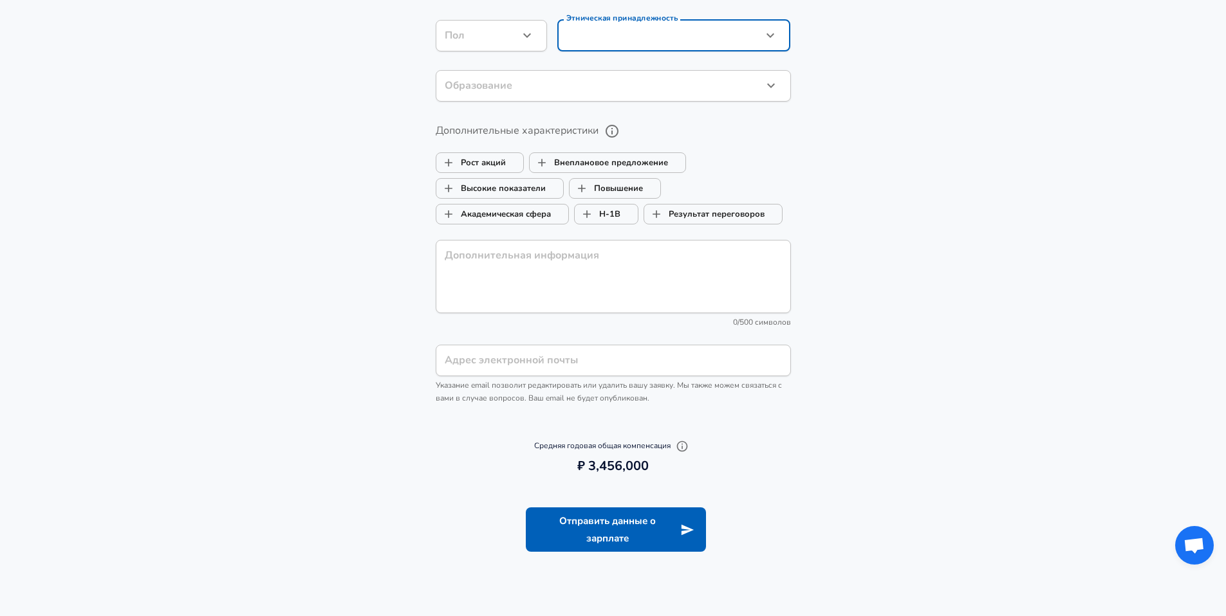
click at [684, 441] on icon "button" at bounding box center [682, 446] width 13 height 13
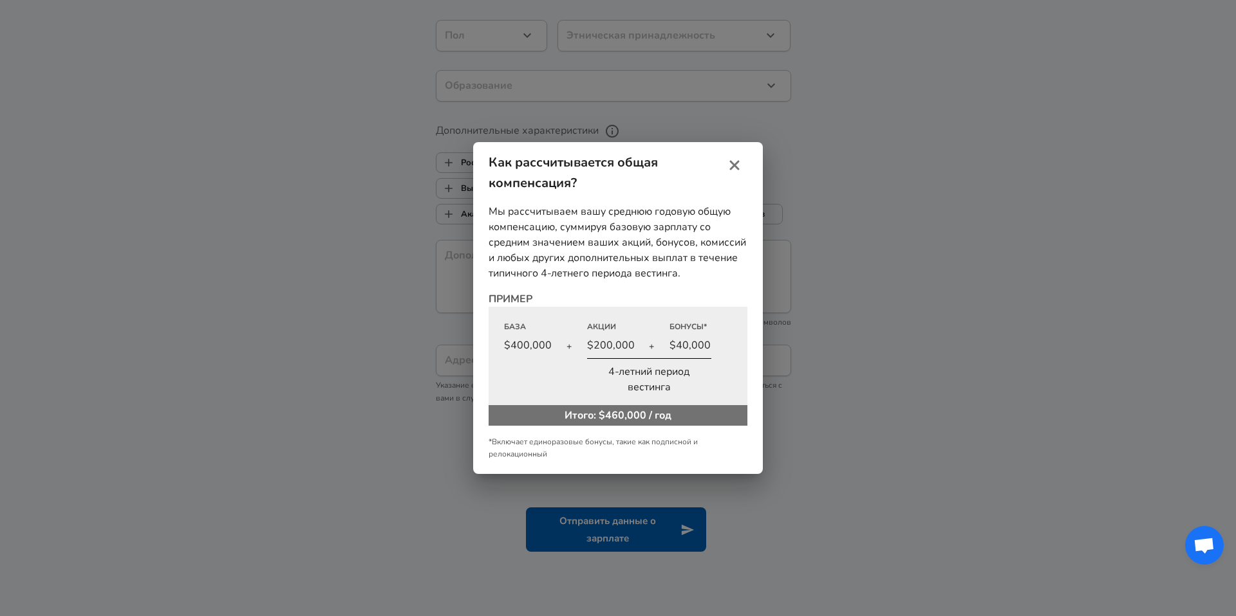
click at [728, 165] on icon "закрыть" at bounding box center [734, 165] width 15 height 15
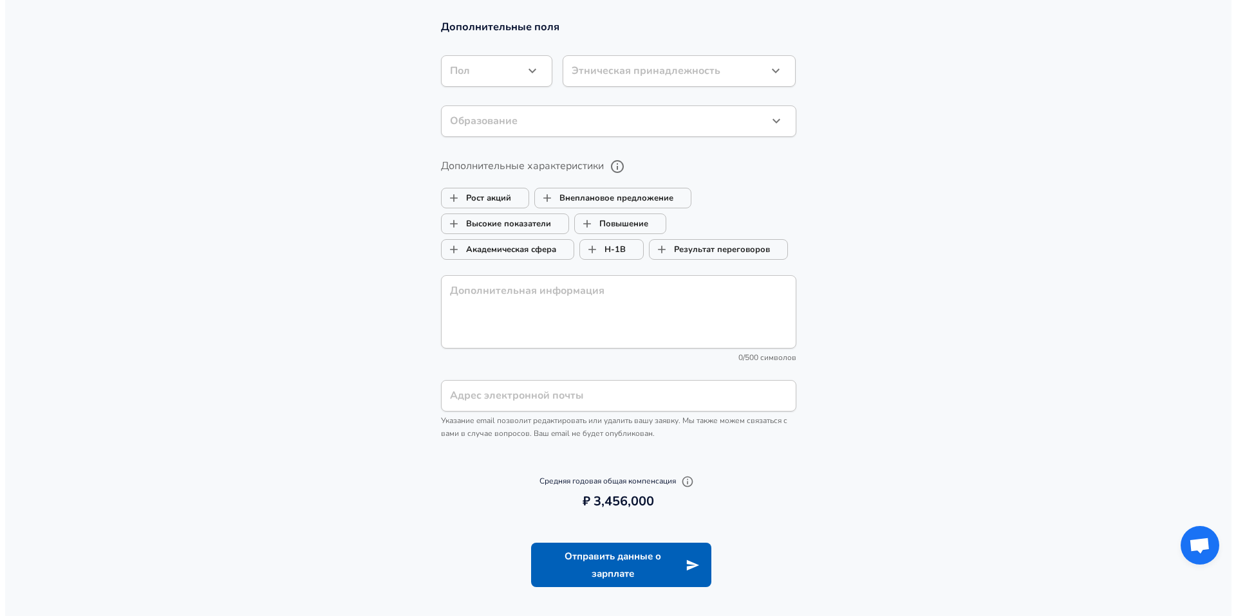
scroll to position [1339, 0]
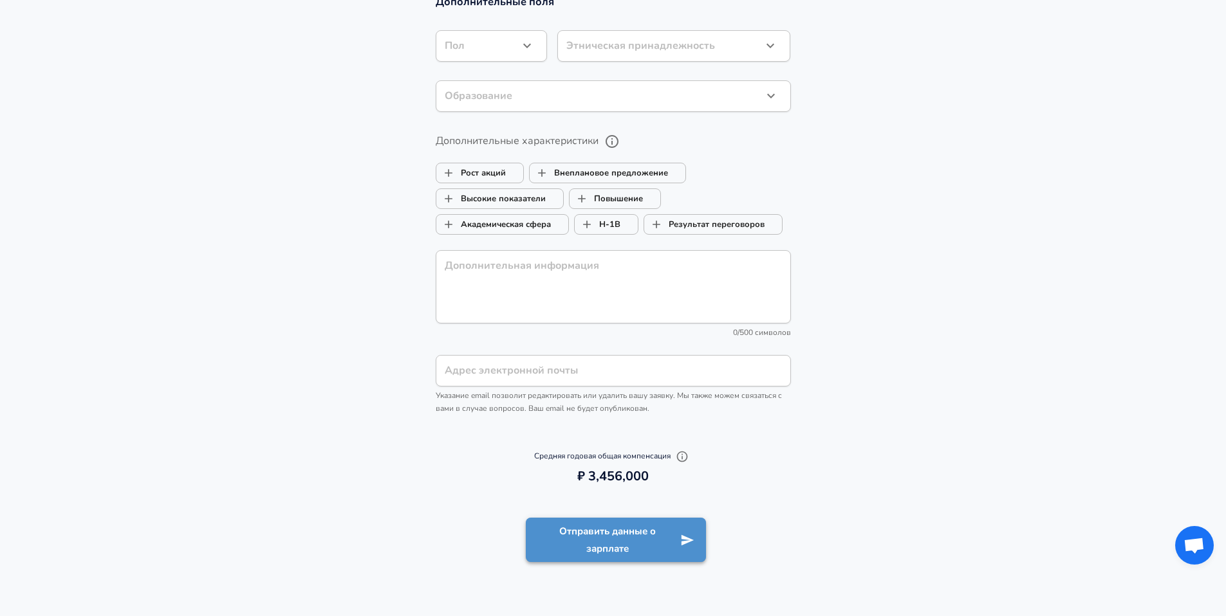
click at [648, 537] on button "Отправить данные о зарплате" at bounding box center [616, 540] width 180 height 44
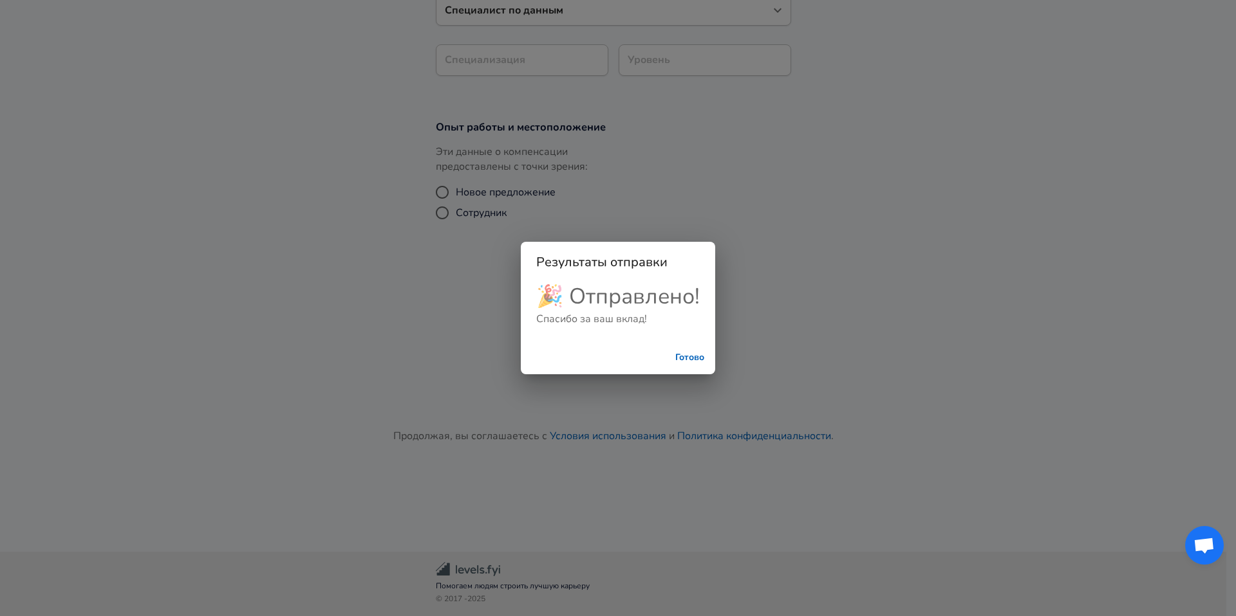
scroll to position [203, 0]
